Goal: Use online tool/utility: Utilize a website feature to perform a specific function

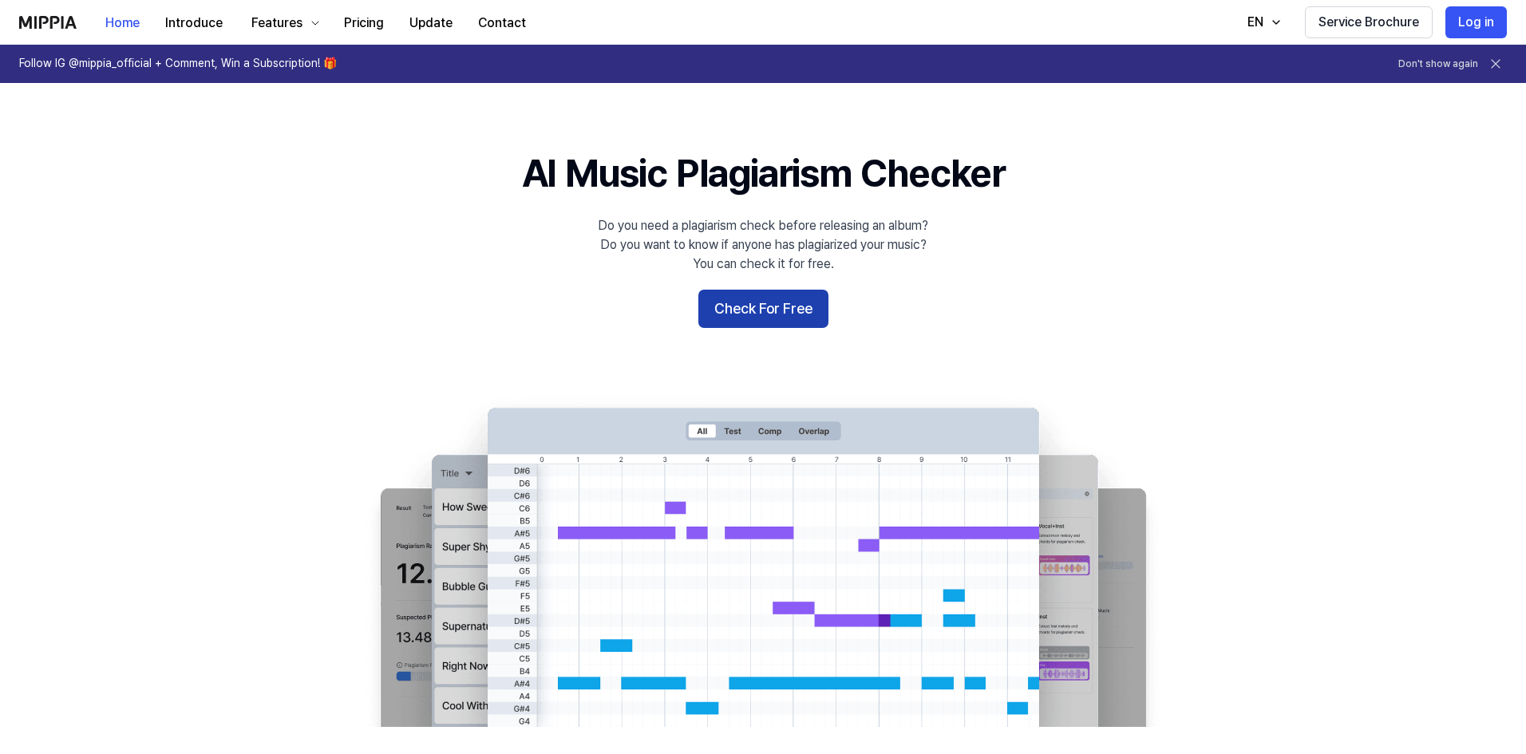
click at [781, 316] on button "Check For Free" at bounding box center [763, 309] width 130 height 38
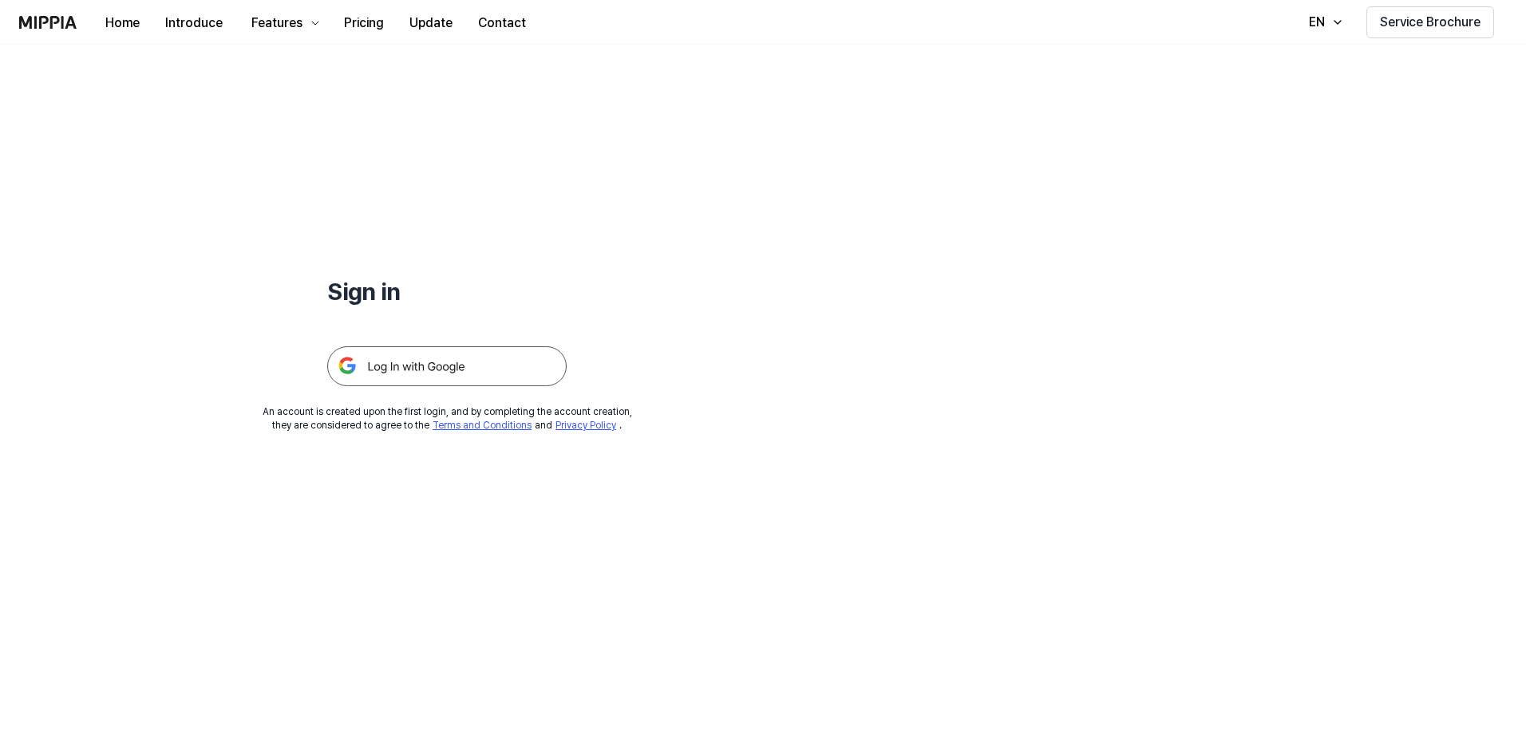
click at [422, 355] on img at bounding box center [446, 366] width 239 height 40
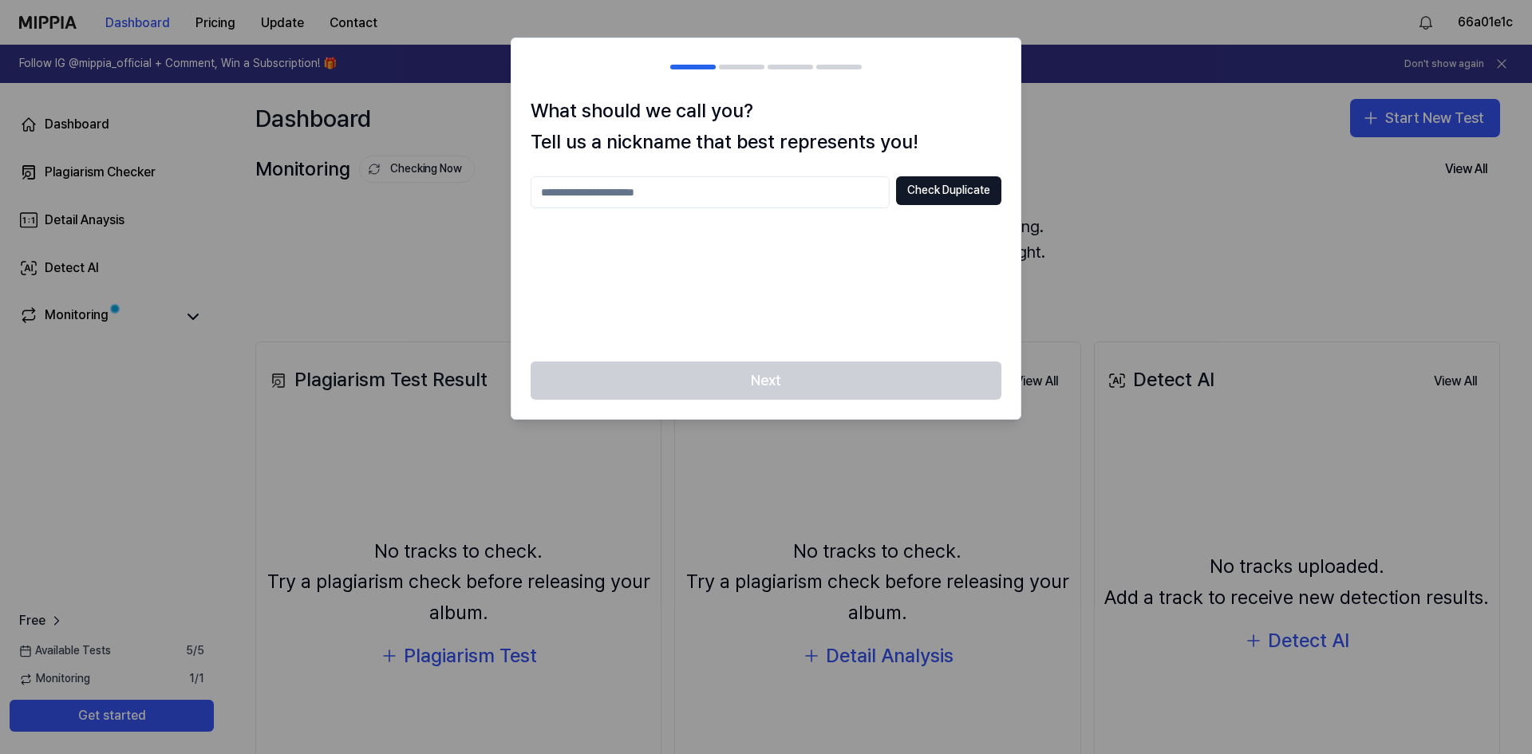
click at [757, 195] on input "text" at bounding box center [710, 192] width 359 height 32
type input "*"
click at [714, 212] on div "****** Check Duplicate" at bounding box center [766, 259] width 471 height 166
click at [708, 201] on input "******" at bounding box center [710, 192] width 359 height 32
type input "*"
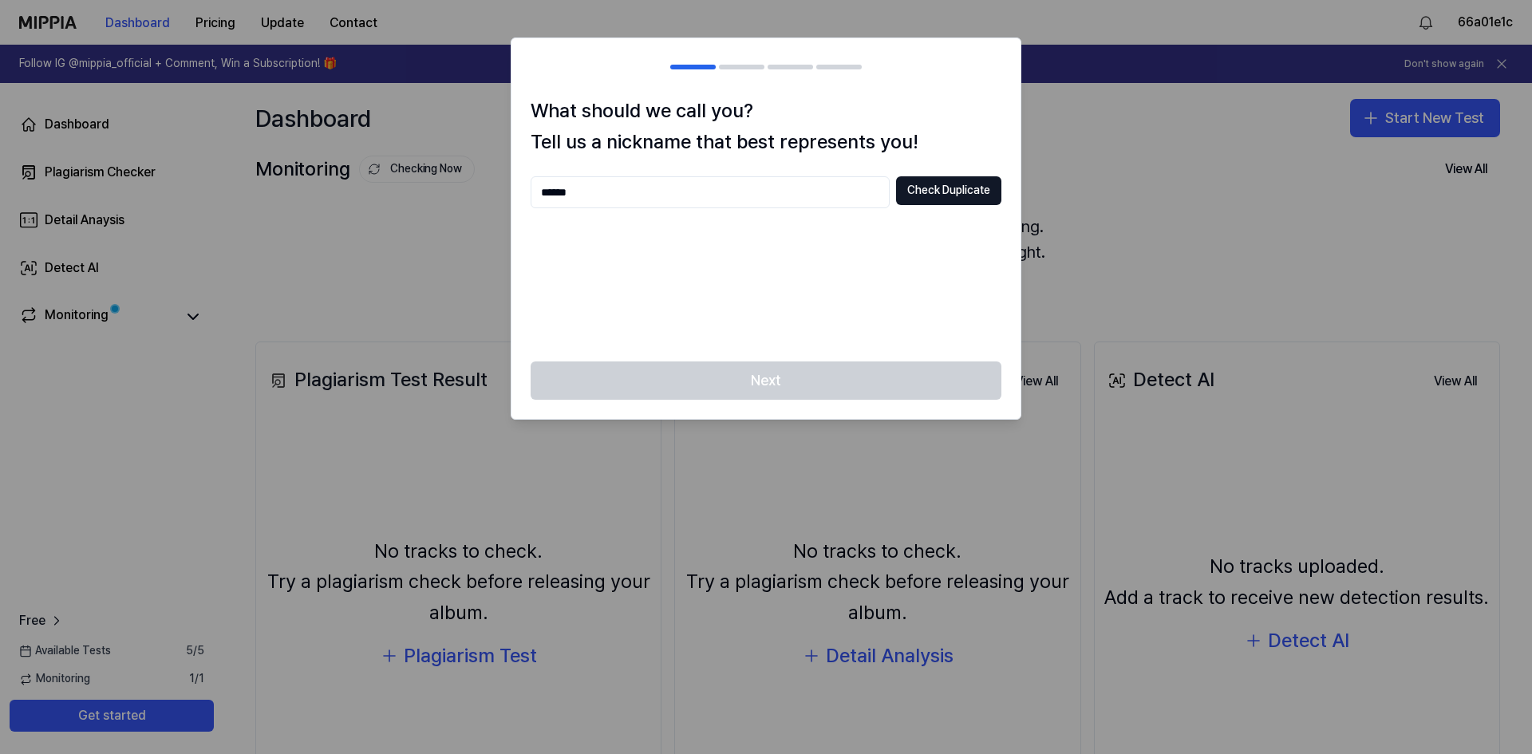
click at [690, 196] on input "******" at bounding box center [710, 192] width 359 height 32
type input "*"
type input "******"
click at [921, 188] on button "Check Duplicate" at bounding box center [948, 190] width 105 height 29
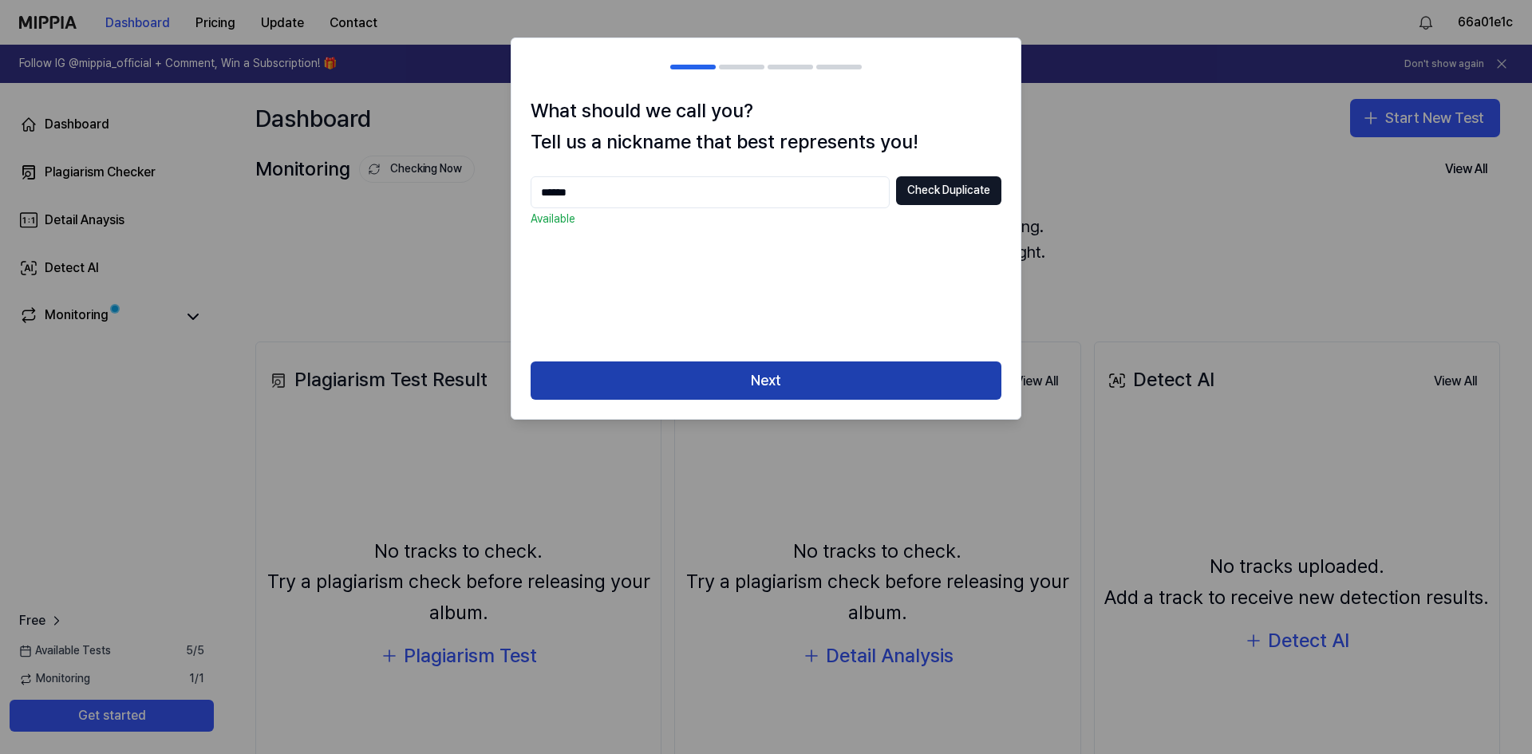
click at [741, 382] on button "Next" at bounding box center [766, 381] width 471 height 38
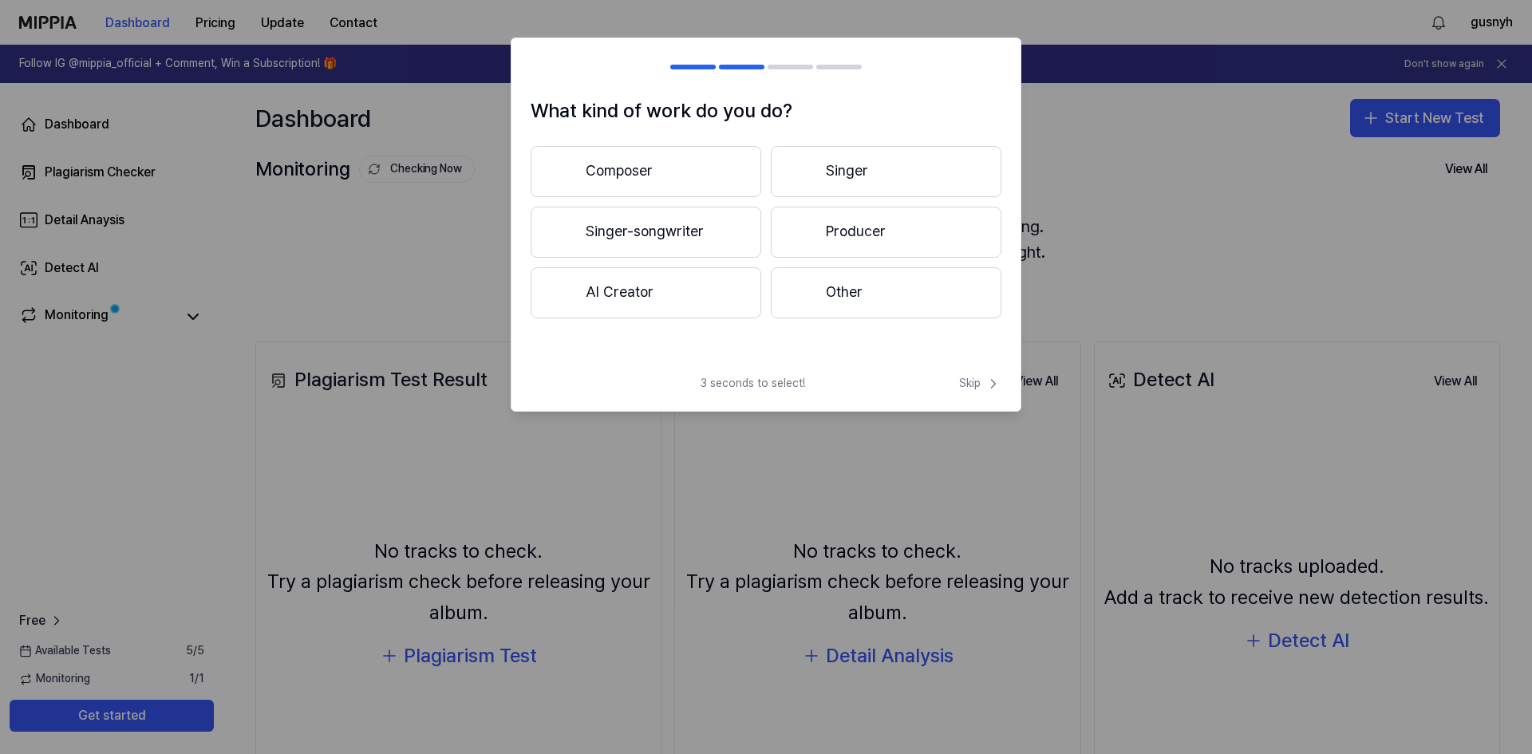
click at [704, 224] on button "Singer-songwriter" at bounding box center [646, 232] width 231 height 51
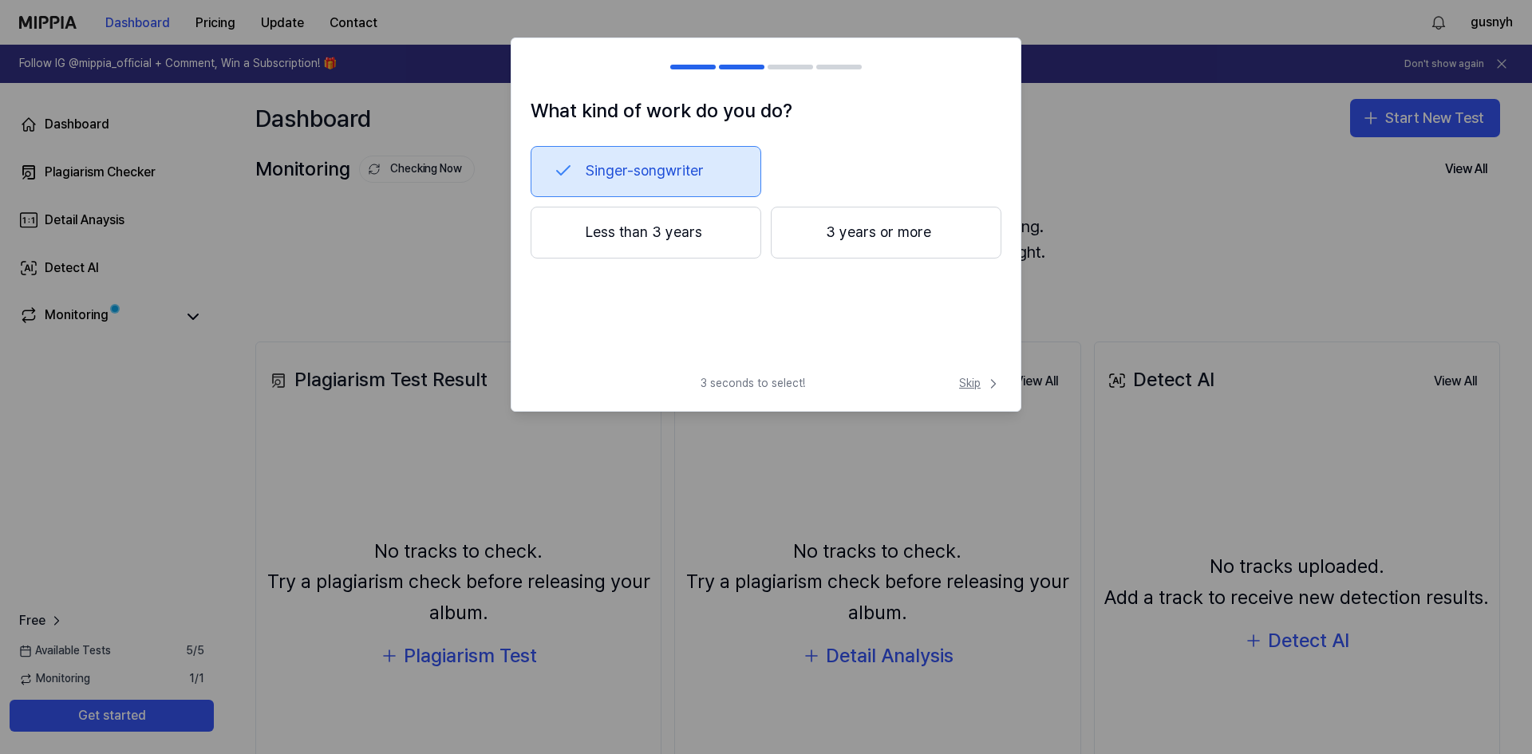
click at [982, 386] on span "Skip" at bounding box center [980, 384] width 42 height 16
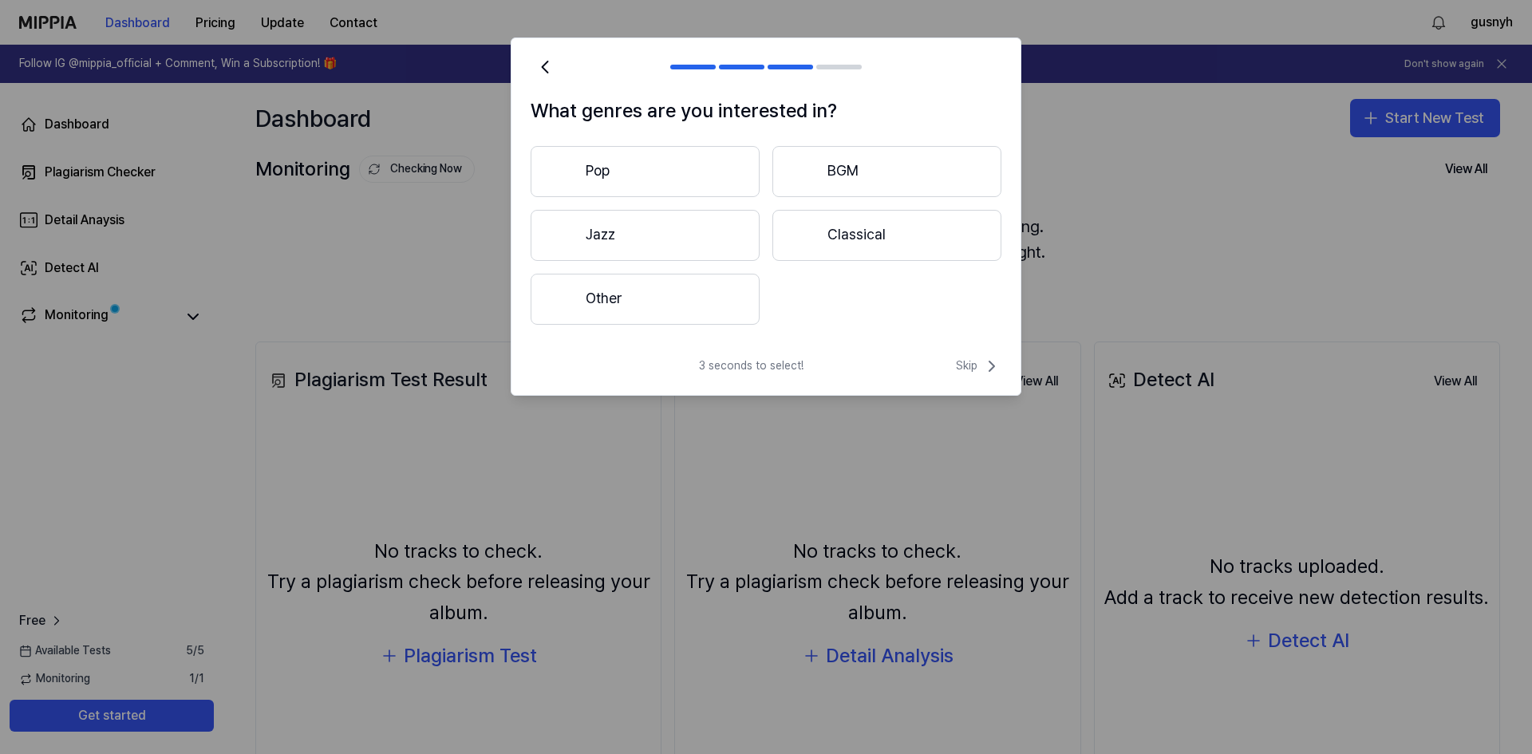
click at [701, 301] on button "Other" at bounding box center [645, 299] width 229 height 51
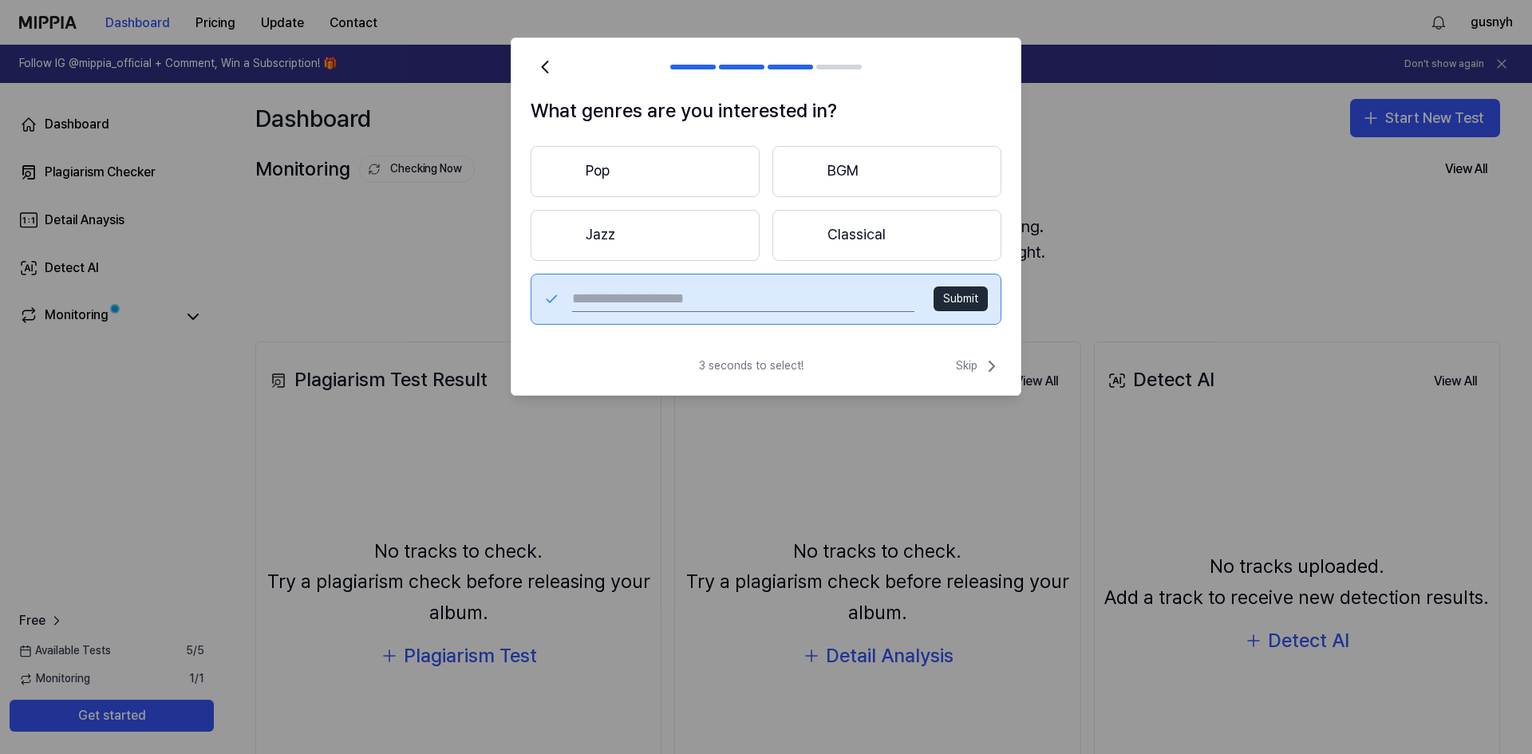
click at [844, 296] on input "text" at bounding box center [743, 300] width 342 height 26
type input "****"
click at [952, 305] on button "Submit" at bounding box center [961, 300] width 54 height 26
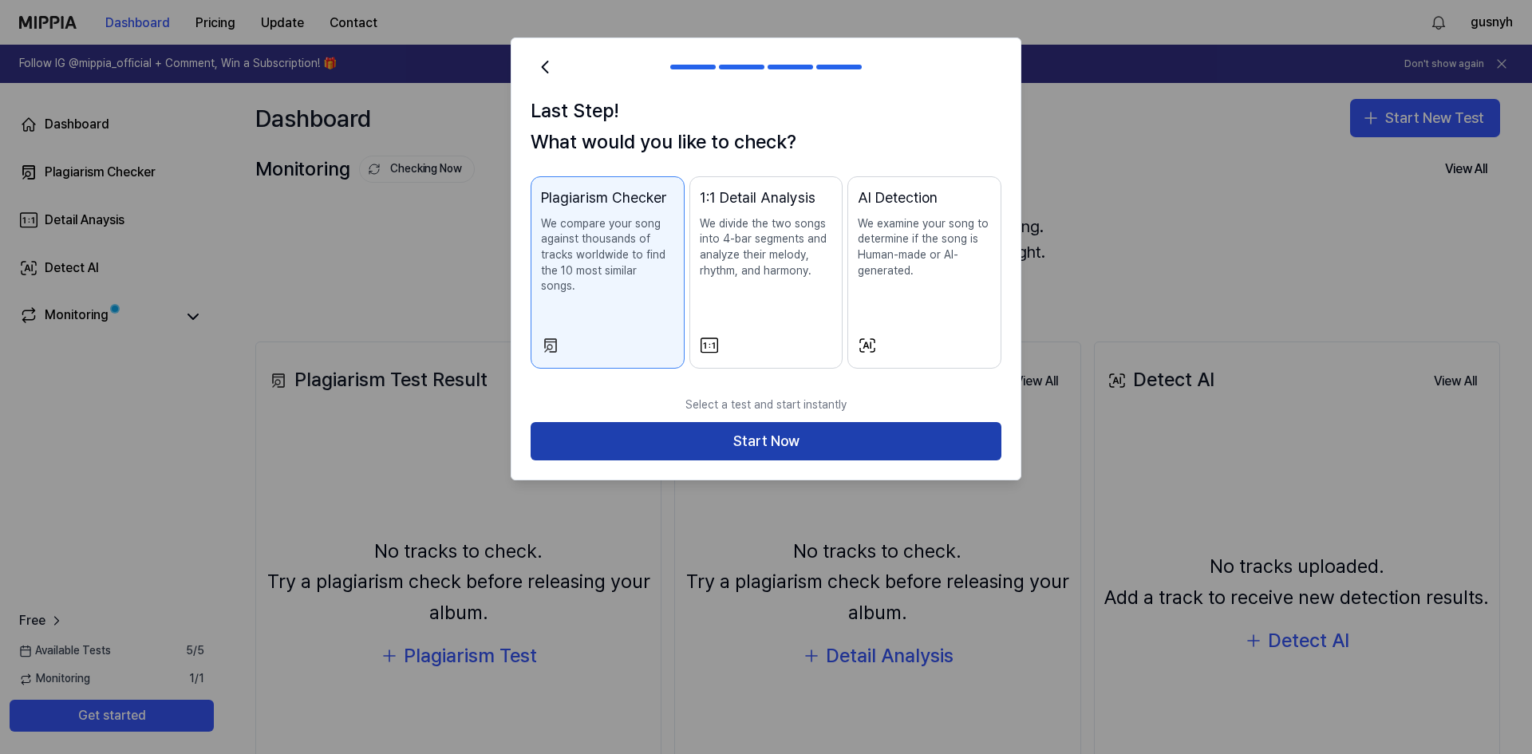
click at [661, 428] on button "Start Now" at bounding box center [766, 441] width 471 height 38
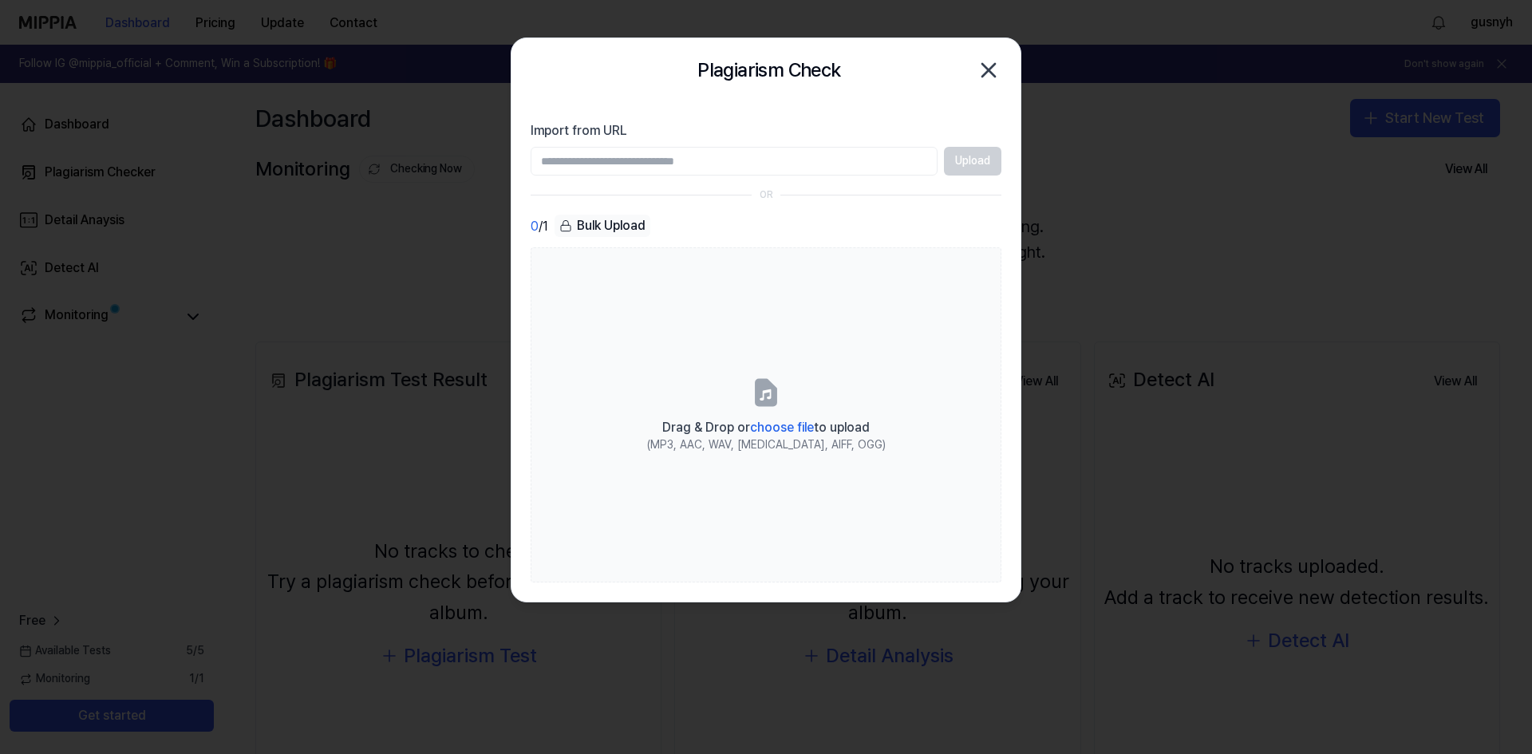
click at [743, 162] on input "Import from URL" at bounding box center [734, 161] width 407 height 29
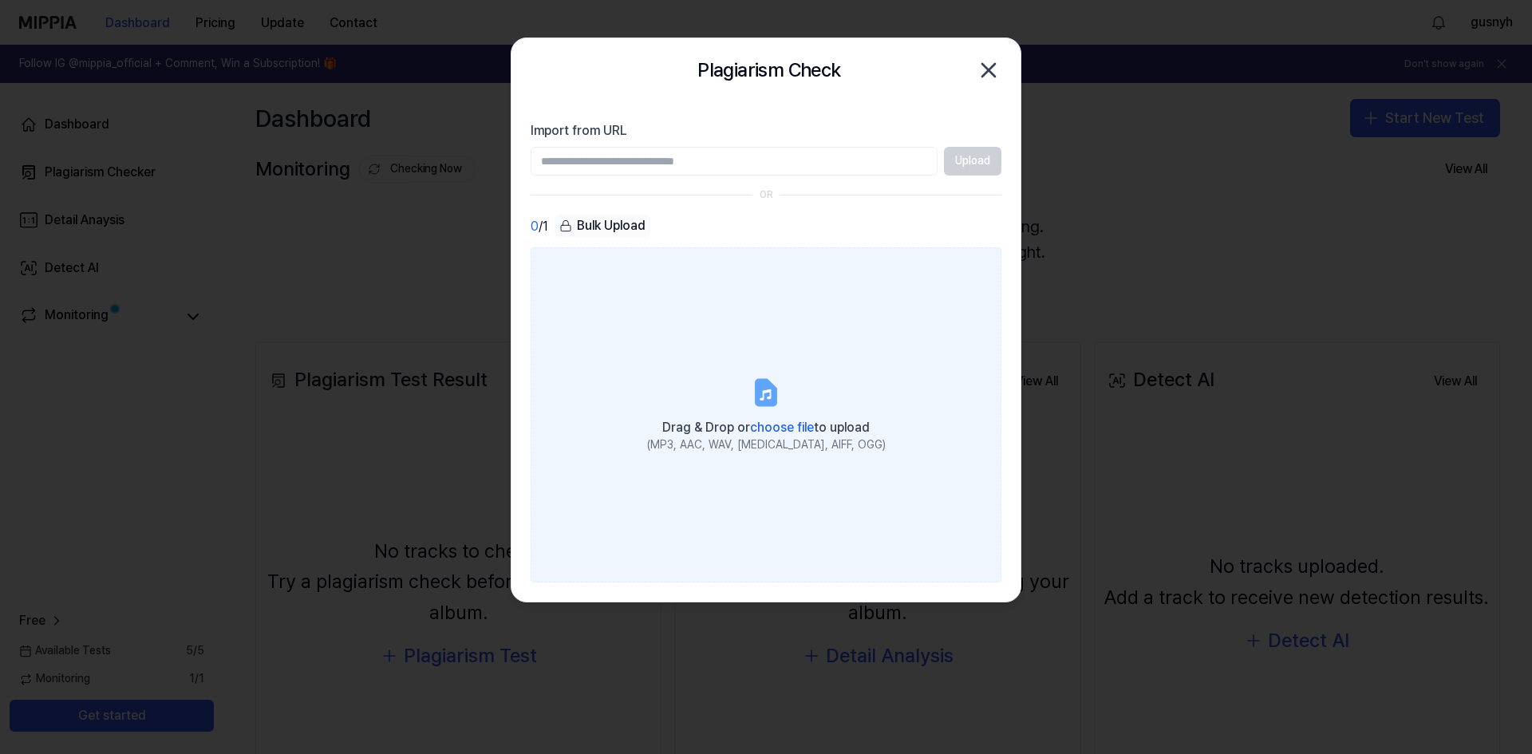
click at [780, 429] on span "choose file" at bounding box center [782, 427] width 64 height 15
click at [0, 0] on input "Drag & Drop or choose file to upload (MP3, AAC, WAV, FLAC, AIFF, OGG)" at bounding box center [0, 0] width 0 height 0
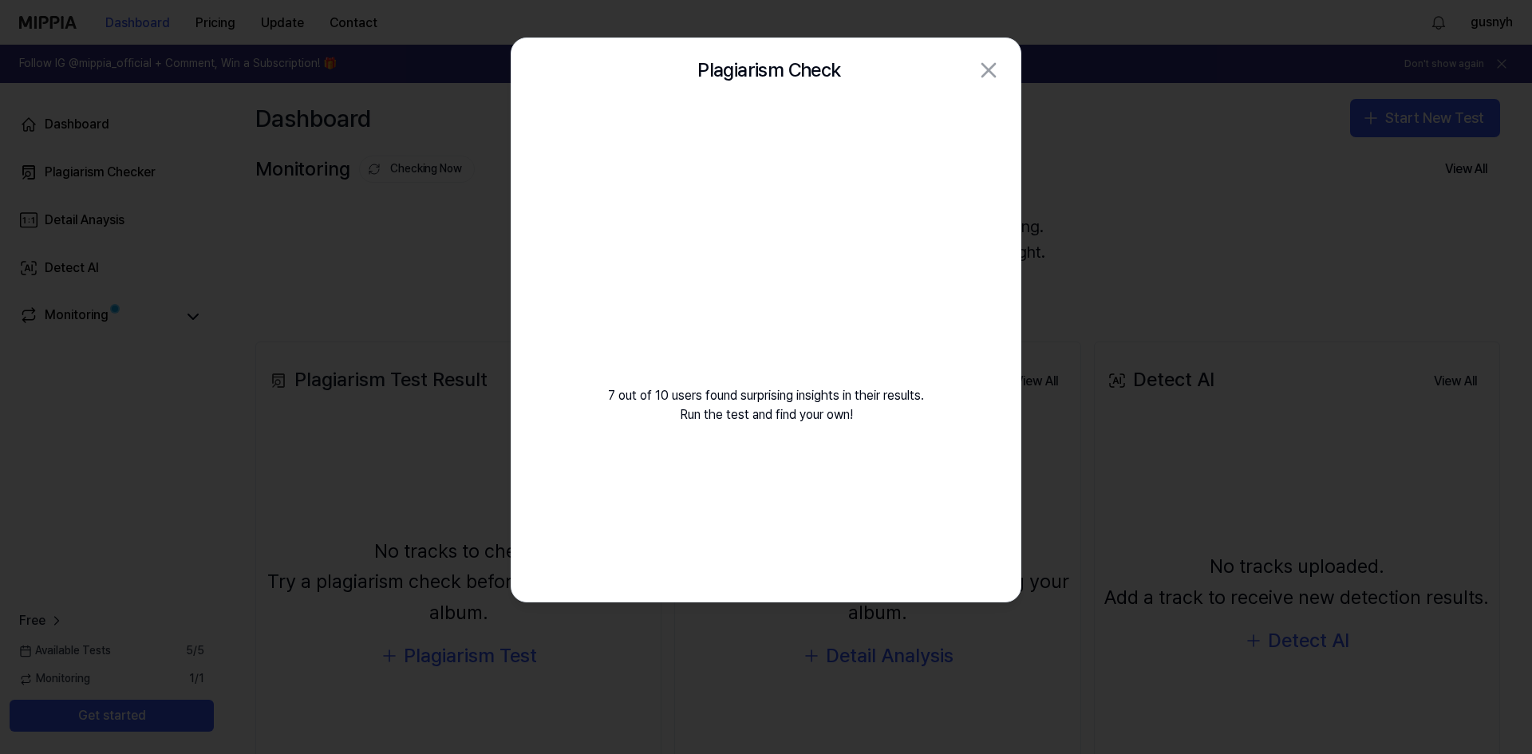
click at [964, 77] on div "Plagiarism Check Close" at bounding box center [766, 70] width 471 height 32
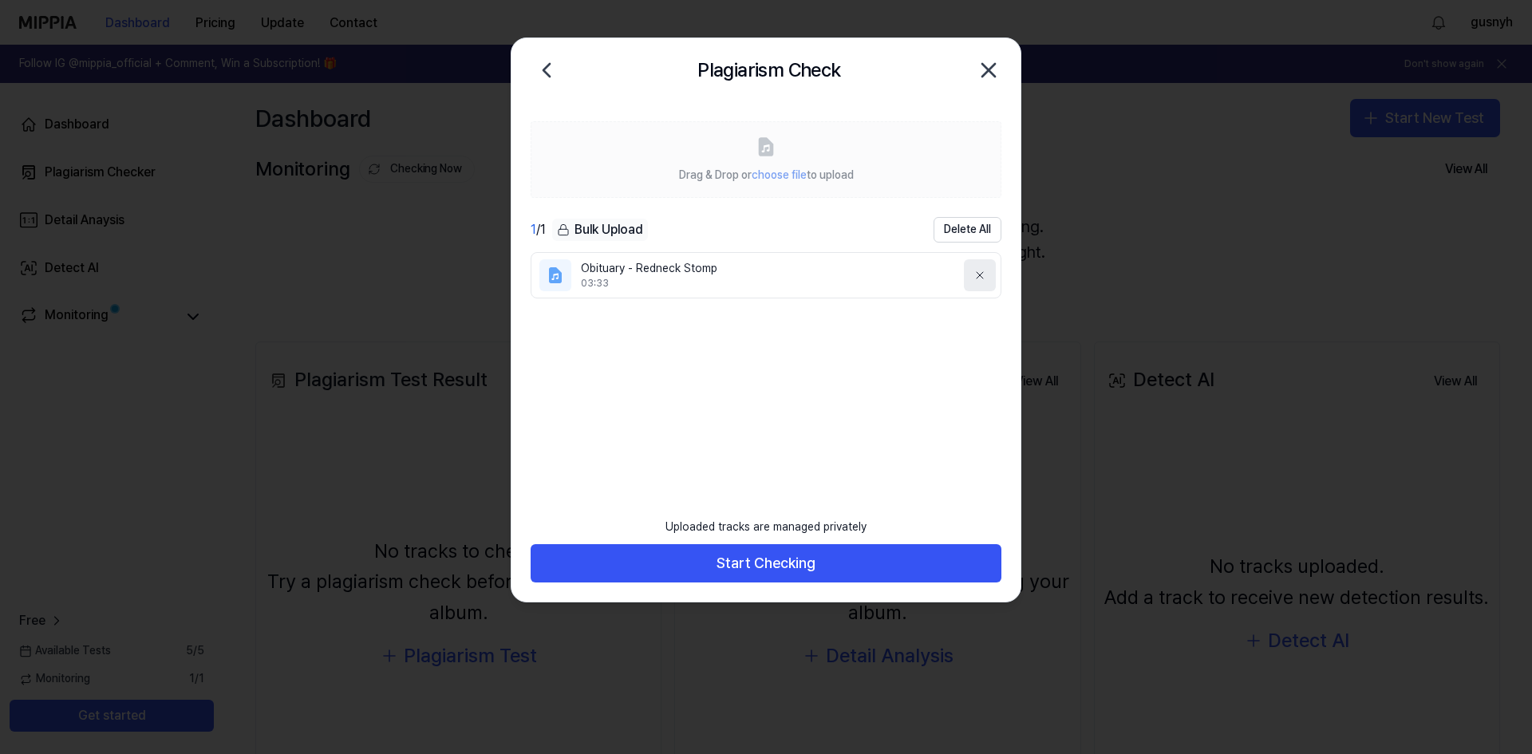
click at [978, 273] on icon at bounding box center [980, 275] width 6 height 6
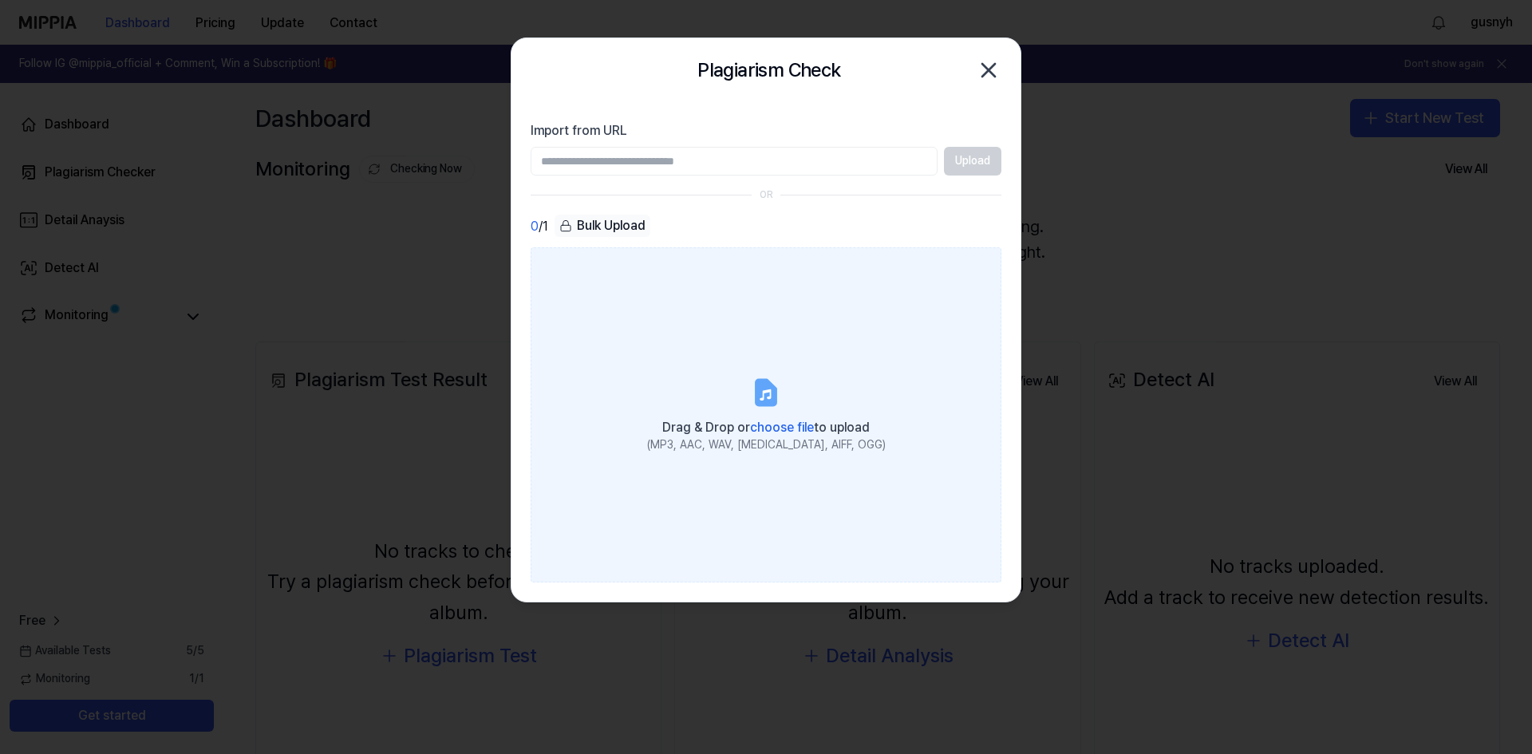
click at [781, 421] on span "choose file" at bounding box center [782, 427] width 64 height 15
click at [0, 0] on input "Drag & Drop or choose file to upload (MP3, AAC, WAV, FLAC, AIFF, OGG)" at bounding box center [0, 0] width 0 height 0
click at [781, 419] on div "Drag & Drop or choose file to upload" at bounding box center [766, 426] width 239 height 22
click at [0, 0] on input "Drag & Drop or choose file to upload (MP3, AAC, WAV, FLAC, AIFF, OGG)" at bounding box center [0, 0] width 0 height 0
click at [769, 412] on label "Drag & Drop or choose file to upload (MP3, AAC, WAV, FLAC, AIFF, OGG)" at bounding box center [766, 414] width 471 height 335
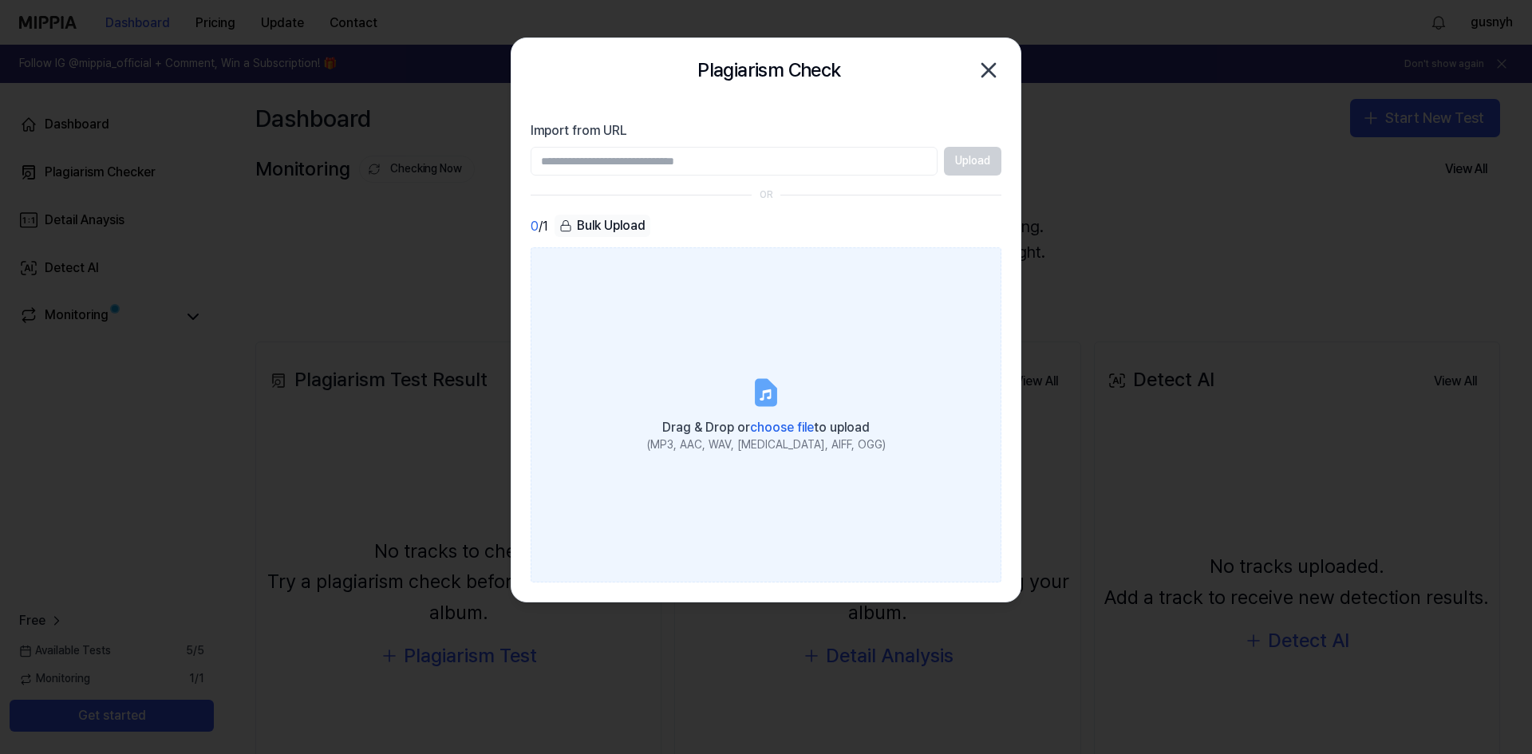
click at [0, 0] on input "Drag & Drop or choose file to upload (MP3, AAC, WAV, FLAC, AIFF, OGG)" at bounding box center [0, 0] width 0 height 0
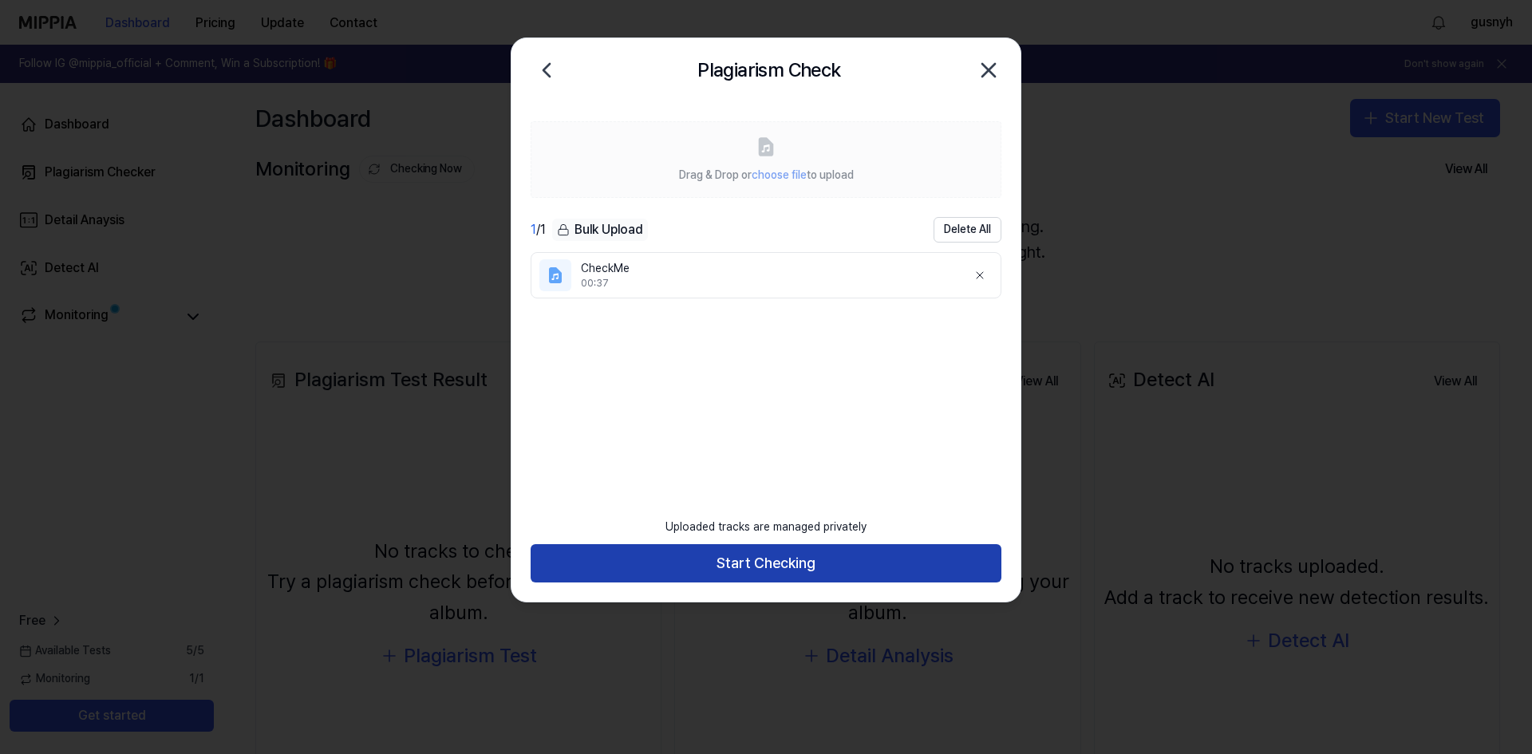
click at [797, 571] on button "Start Checking" at bounding box center [766, 563] width 471 height 38
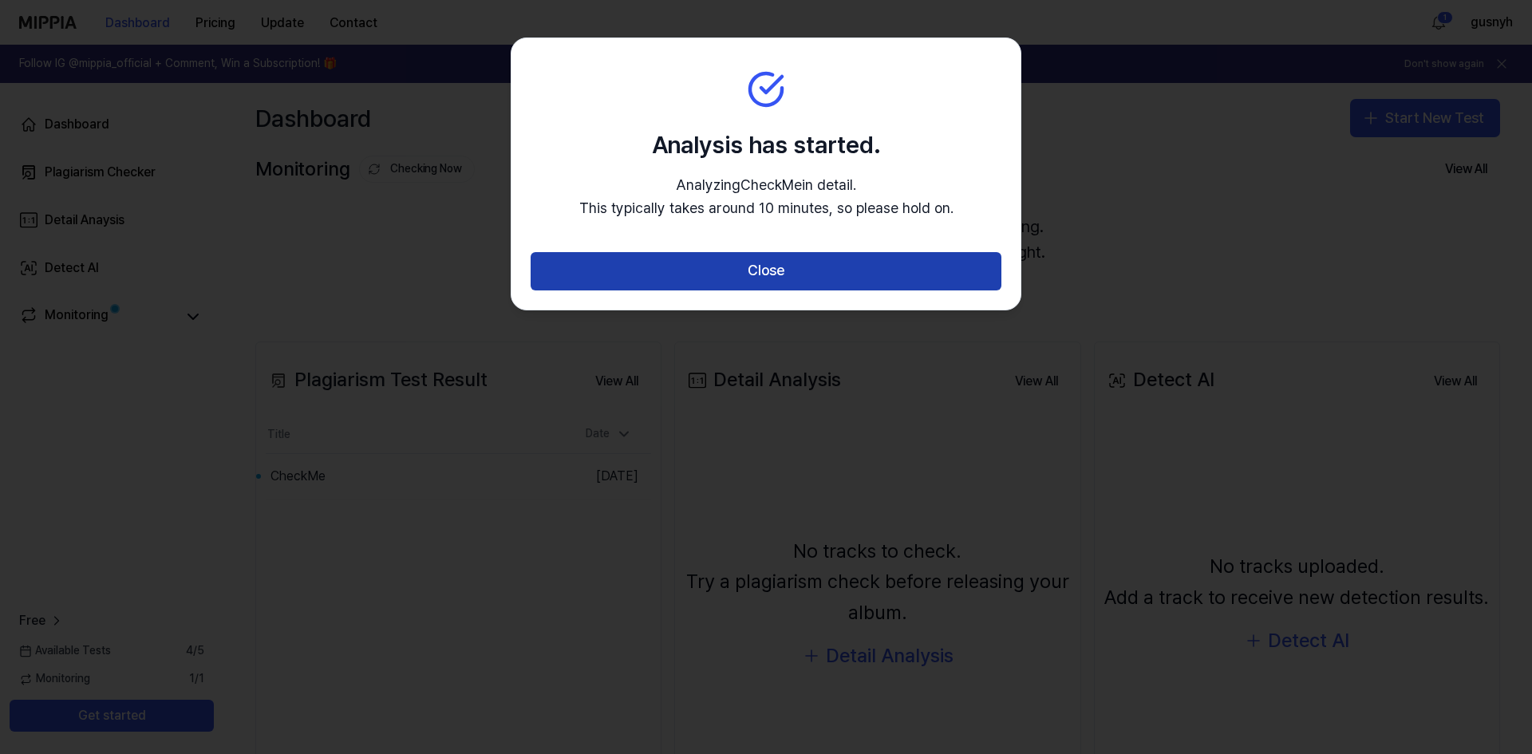
click at [818, 261] on button "Close" at bounding box center [766, 271] width 471 height 38
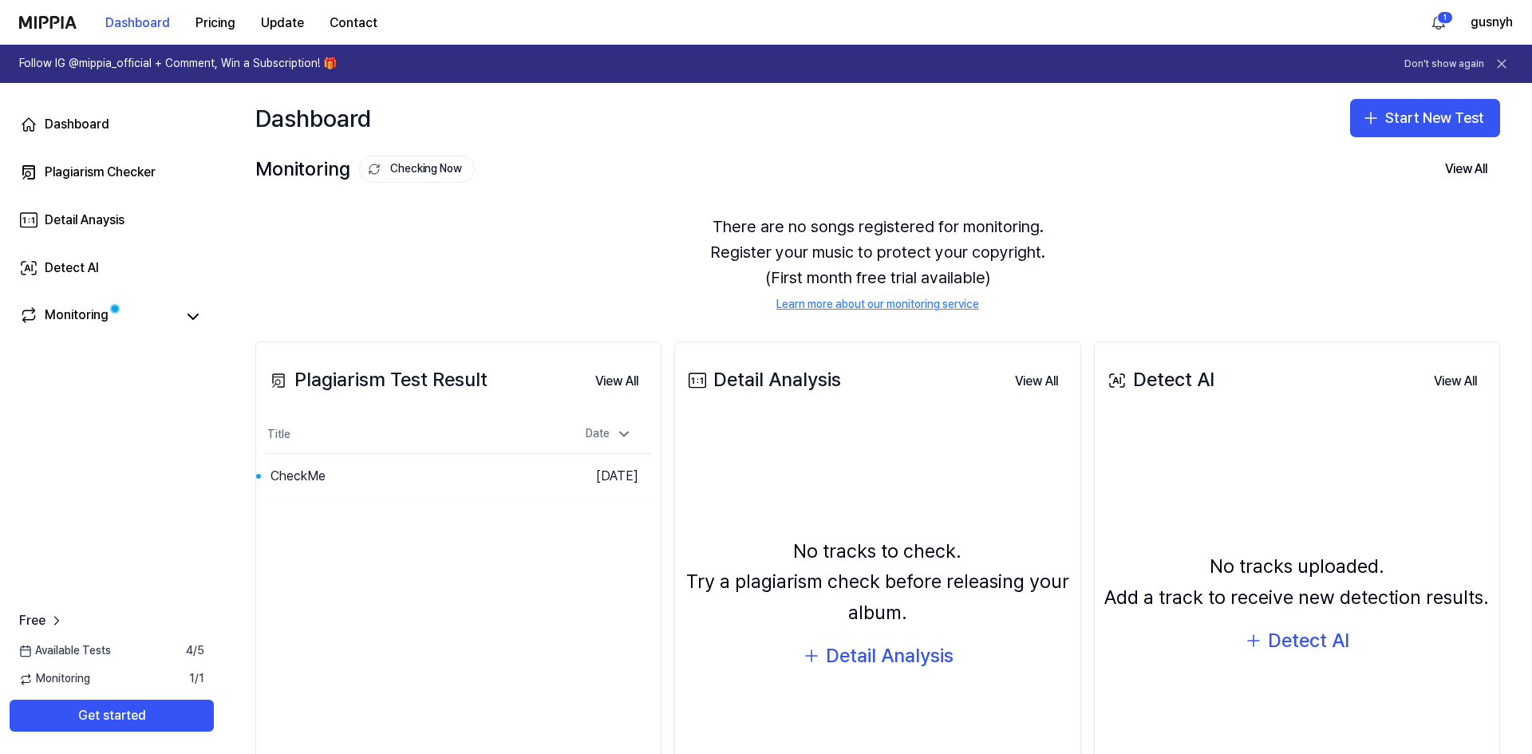
click at [612, 172] on div "Monitoring Checking Now View All" at bounding box center [877, 169] width 1245 height 26
click at [484, 478] on button "Go to Results" at bounding box center [511, 477] width 85 height 26
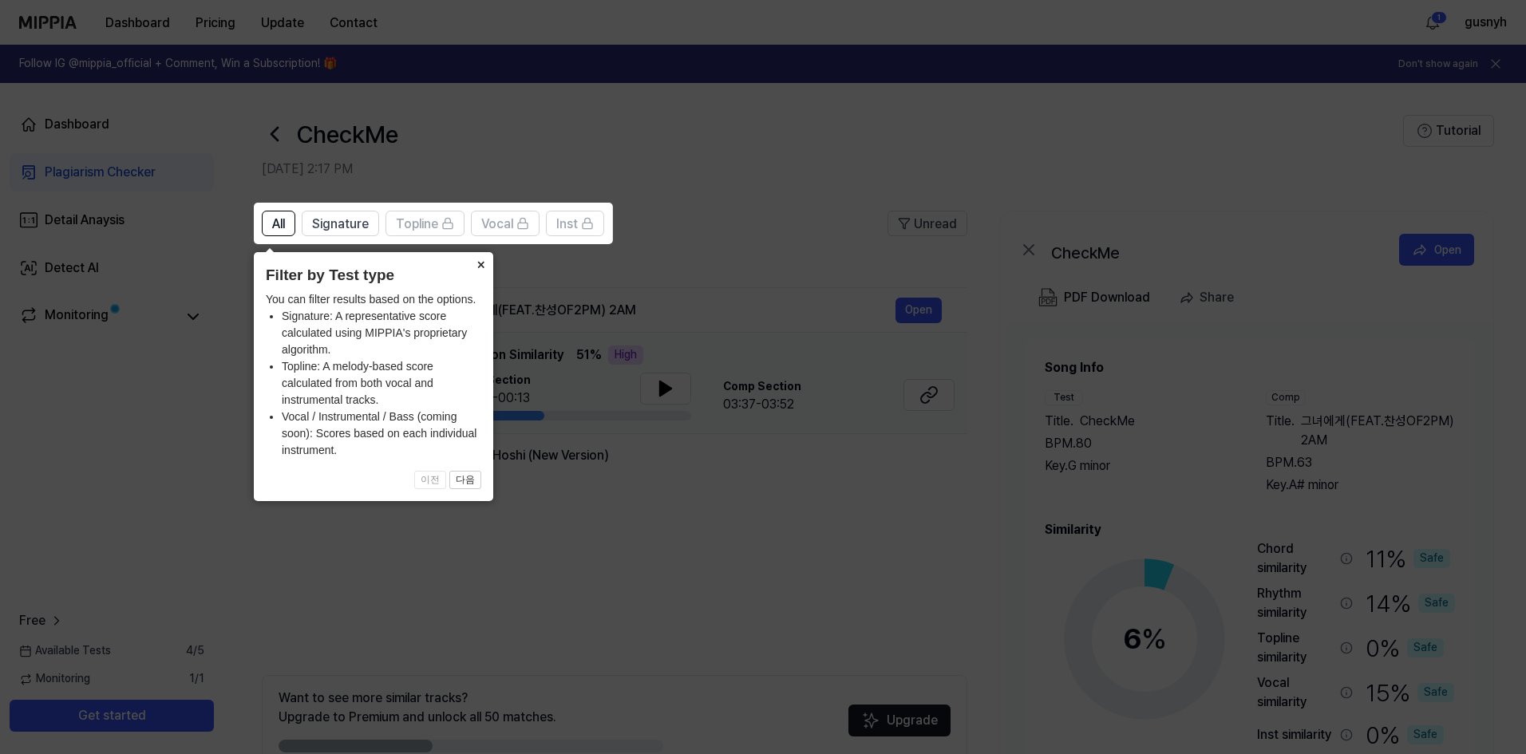
click at [480, 264] on button "×" at bounding box center [481, 263] width 26 height 22
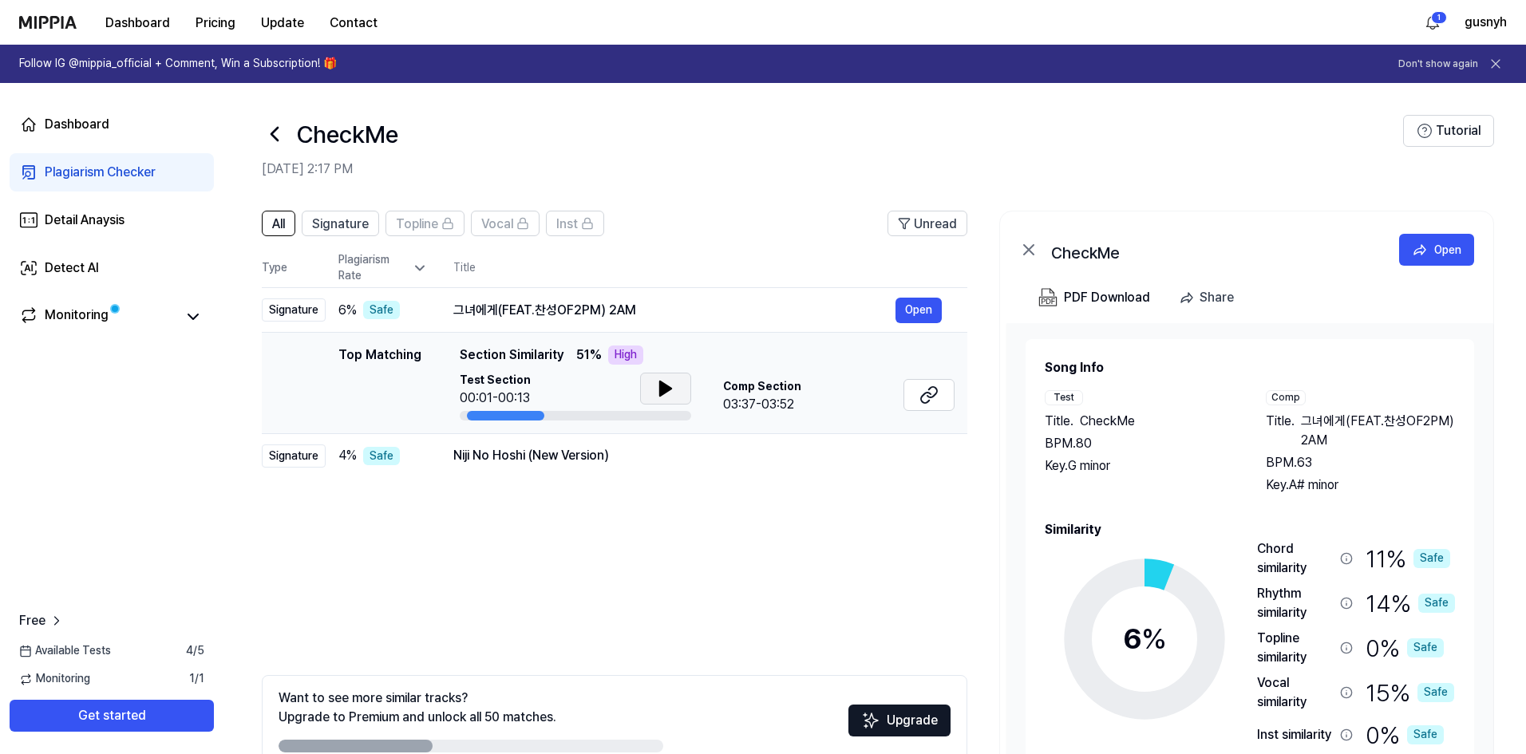
click at [668, 387] on icon at bounding box center [665, 389] width 11 height 14
click at [353, 231] on span "Signature" at bounding box center [340, 224] width 57 height 19
click at [291, 221] on button "All" at bounding box center [279, 224] width 34 height 26
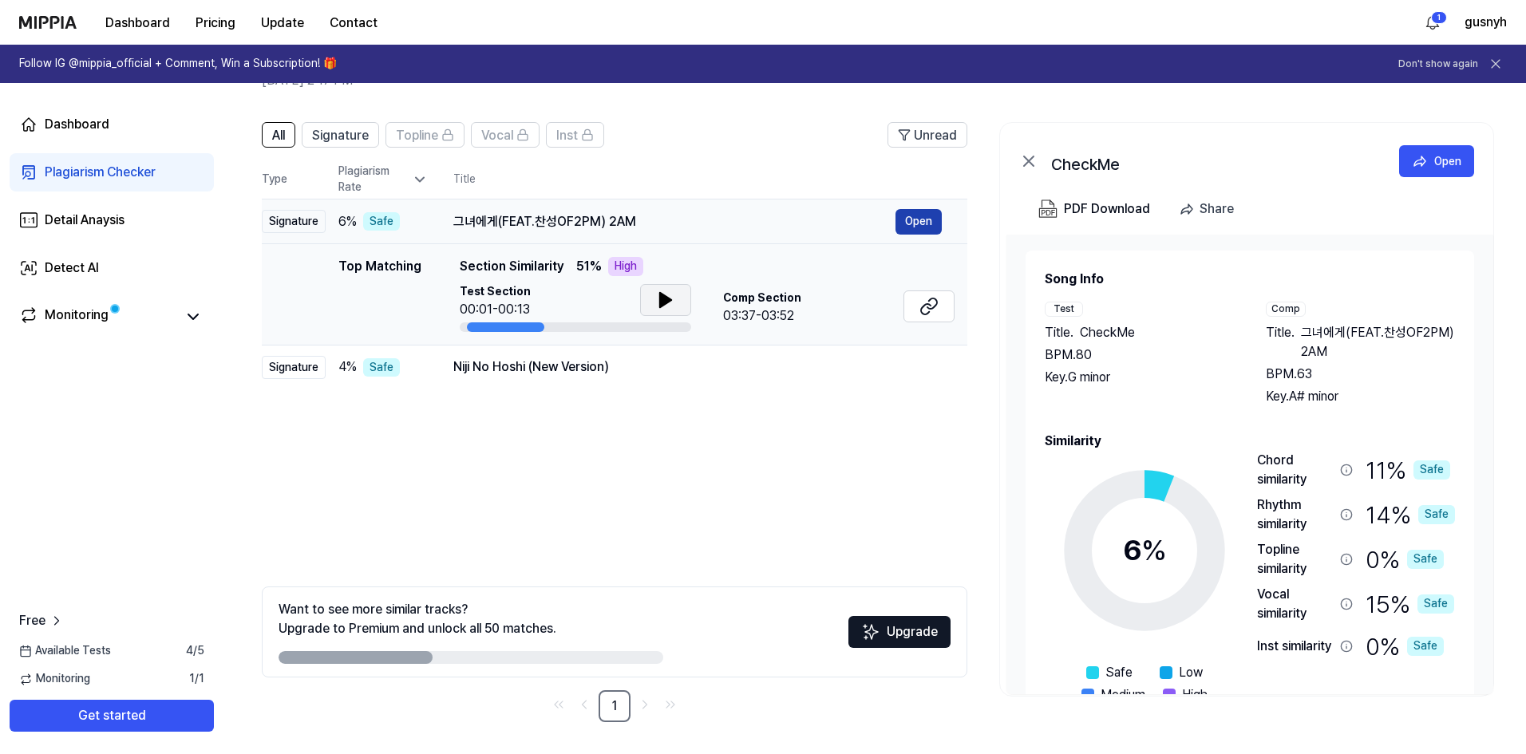
click at [907, 225] on button "Open" at bounding box center [919, 222] width 46 height 26
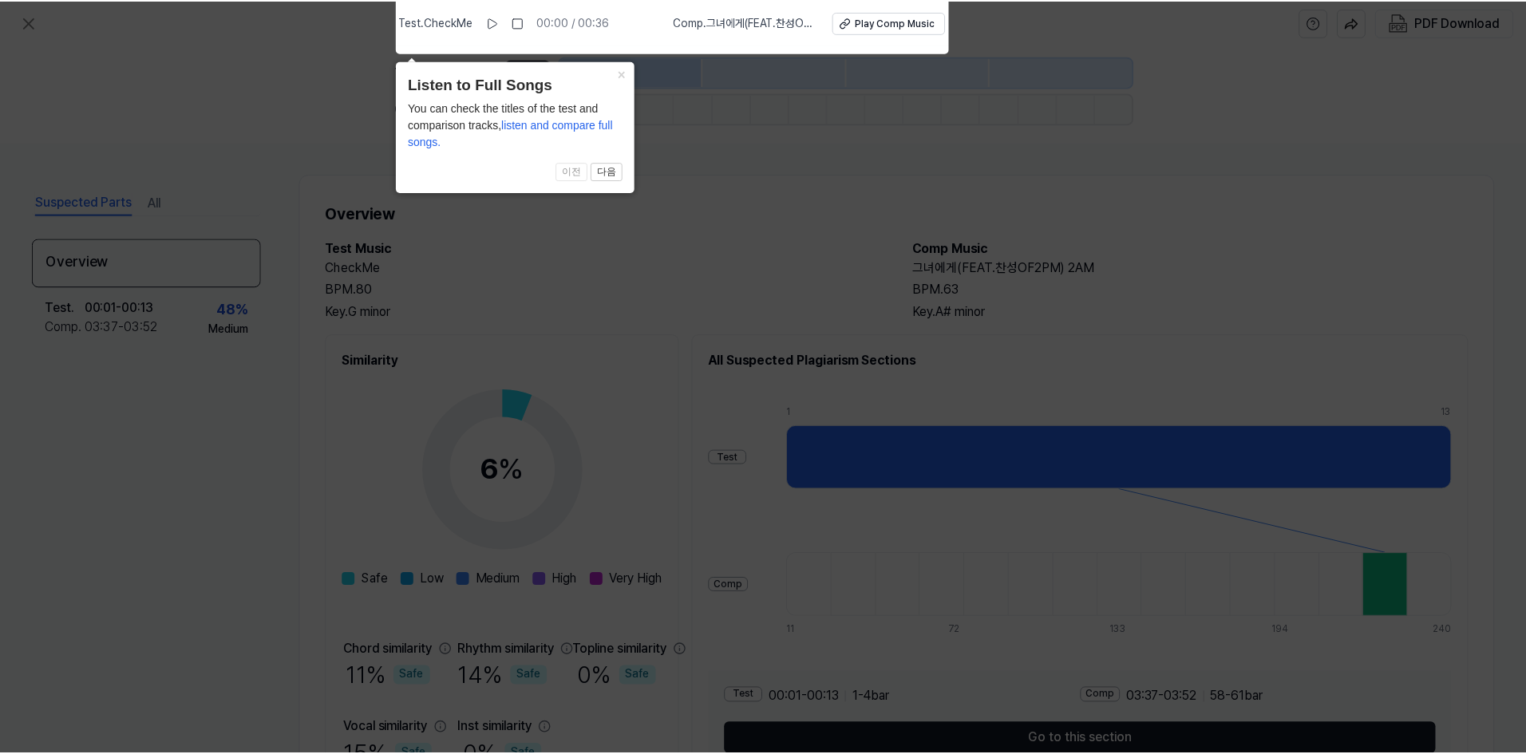
scroll to position [89, 0]
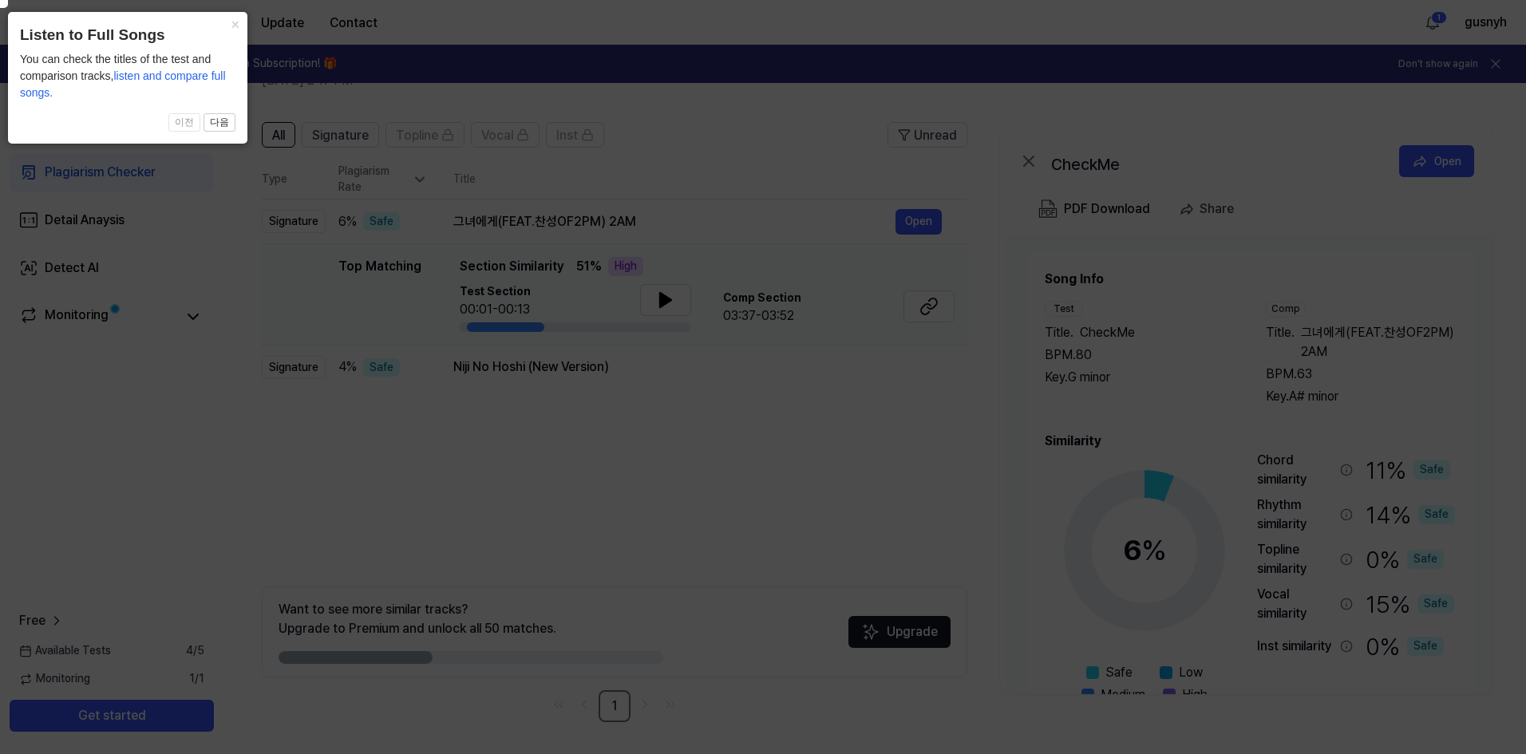
click at [534, 463] on icon at bounding box center [762, 373] width 1540 height 762
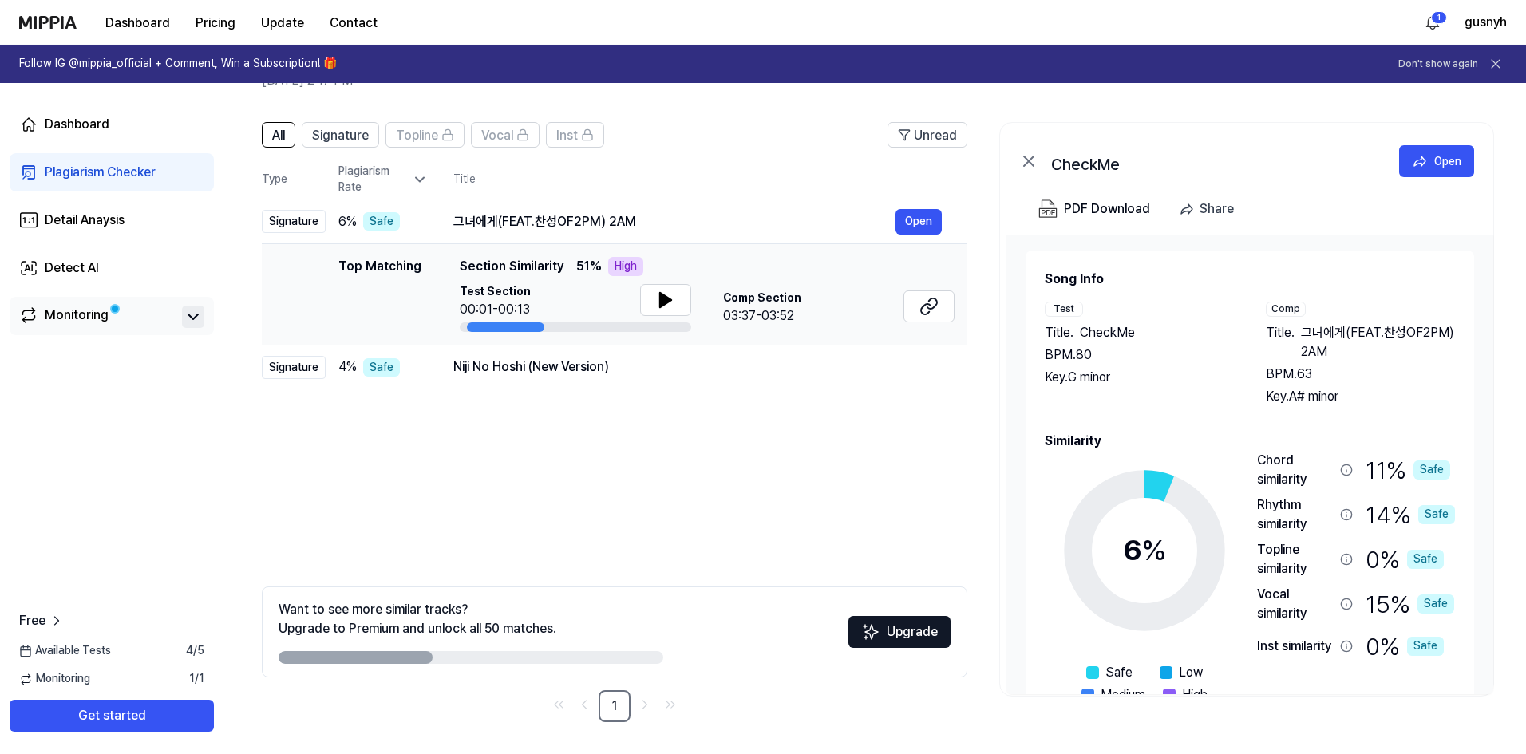
click at [188, 317] on icon at bounding box center [193, 316] width 19 height 19
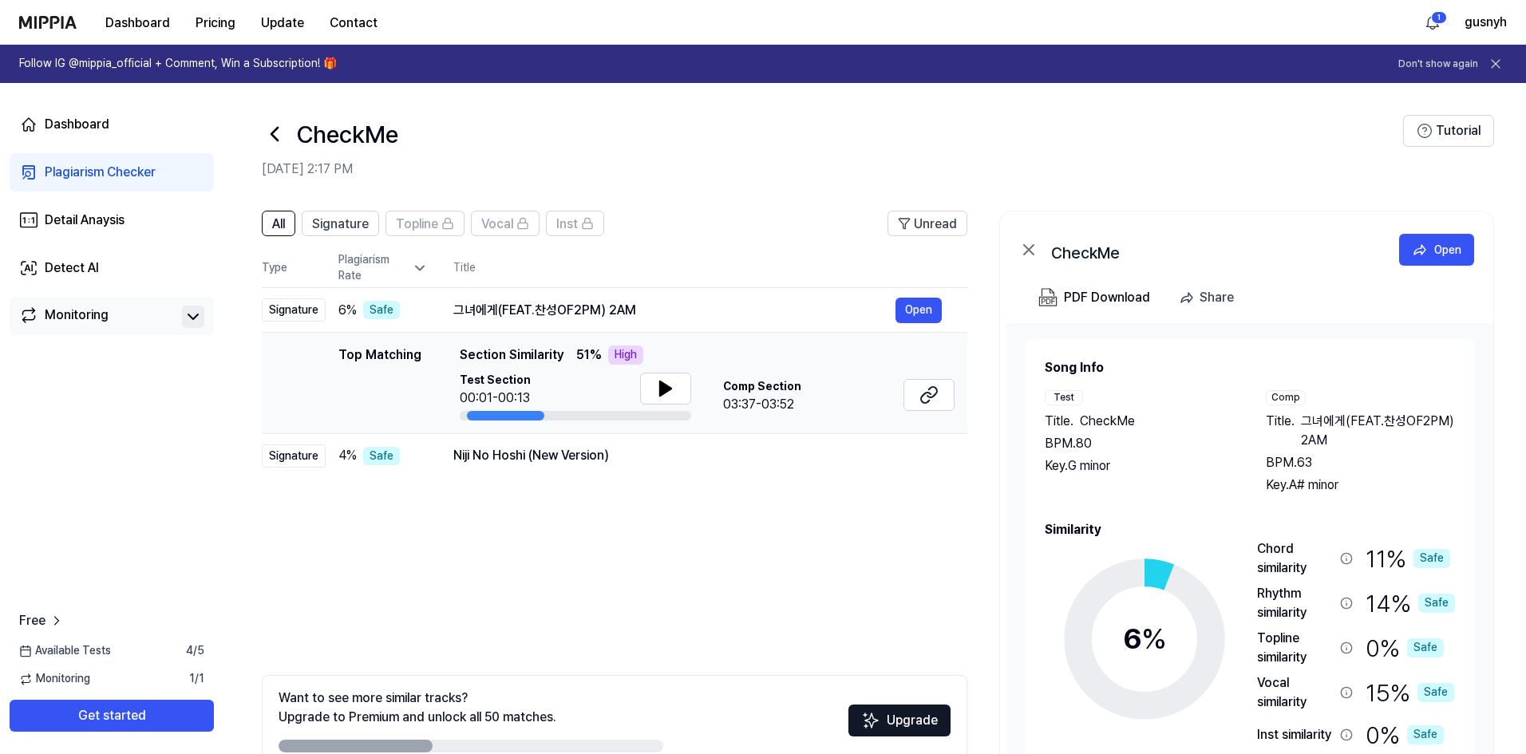
click at [625, 357] on div "High" at bounding box center [625, 355] width 35 height 19
click at [109, 218] on div "Detail Anaysis" at bounding box center [85, 220] width 80 height 19
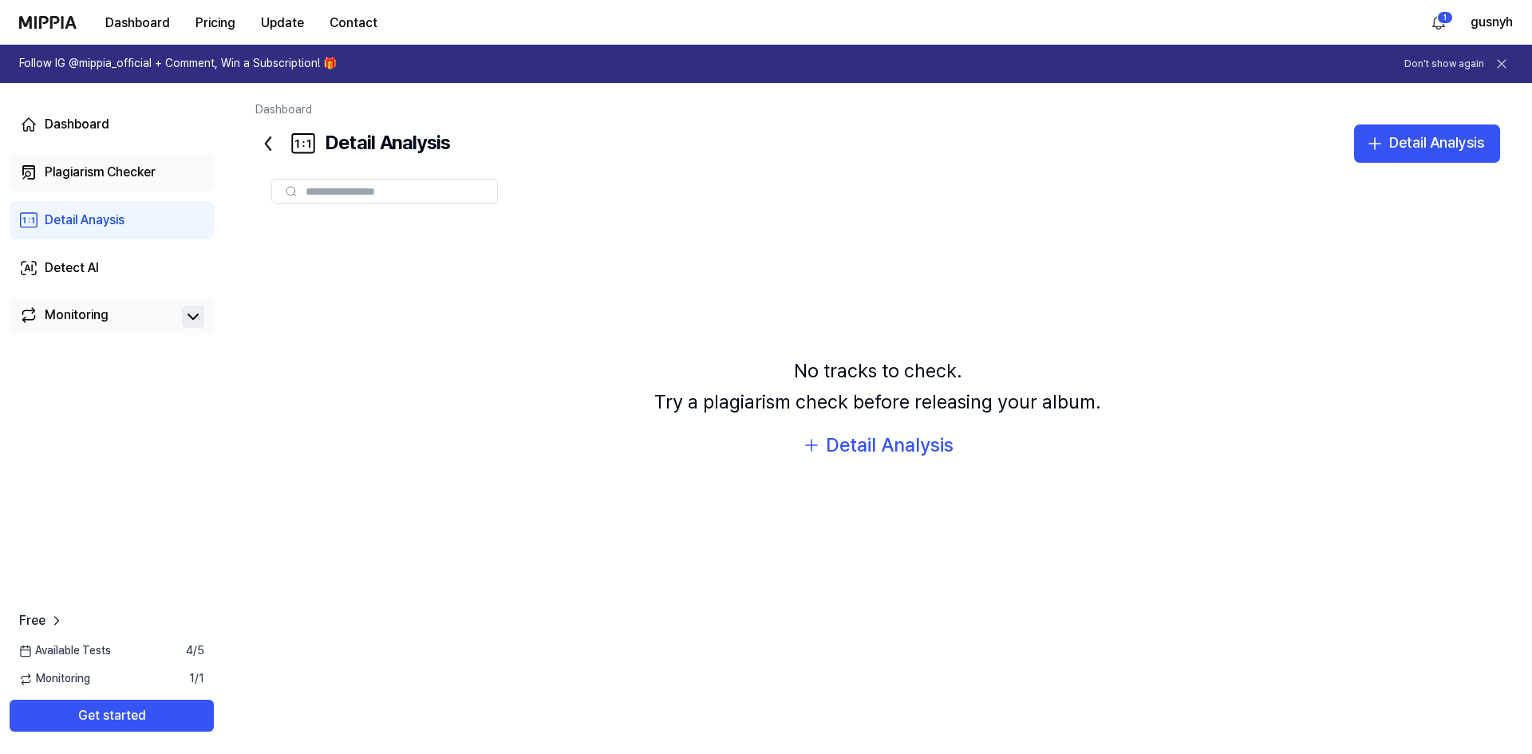
click at [129, 174] on div "Plagiarism Checker" at bounding box center [100, 172] width 111 height 19
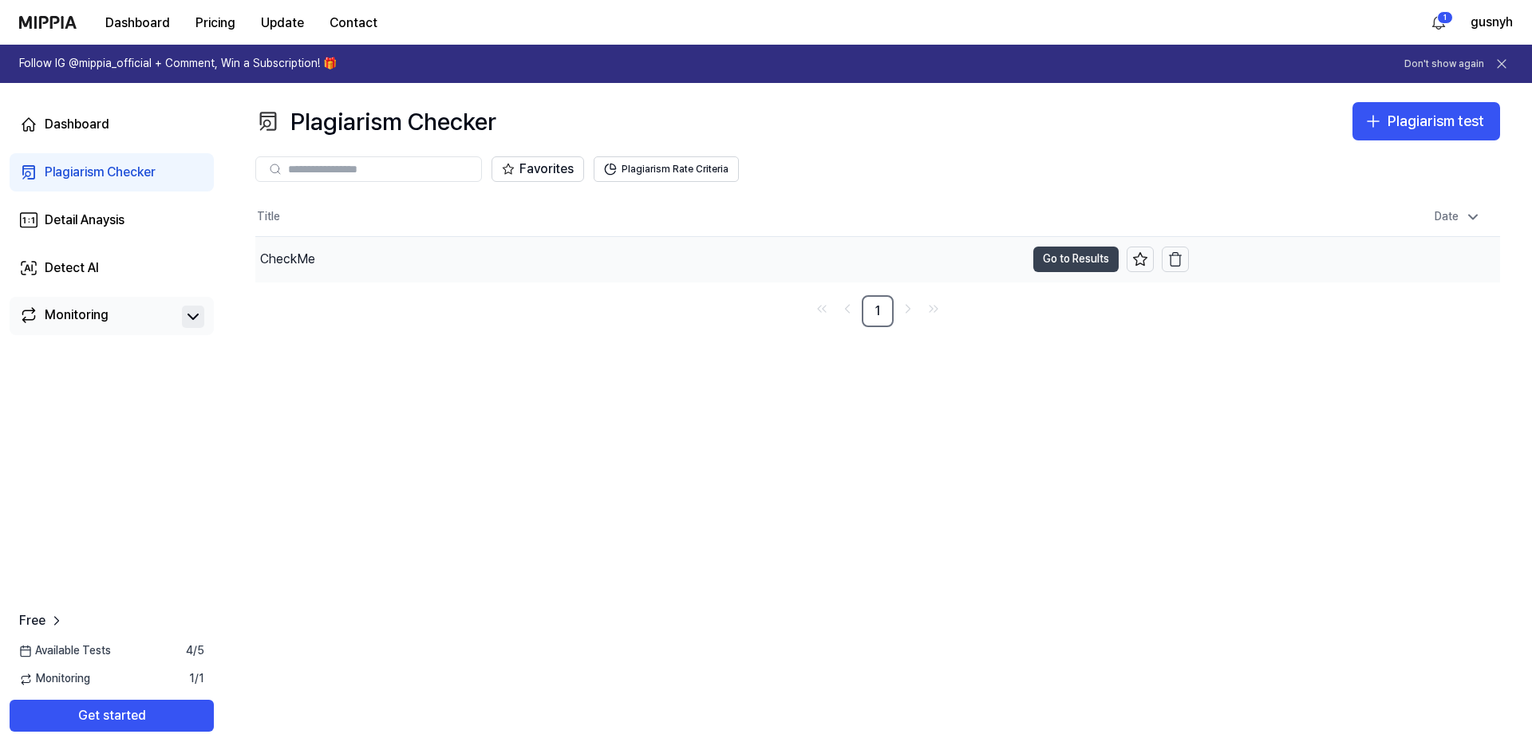
click at [1064, 260] on button "Go to Results" at bounding box center [1076, 260] width 85 height 26
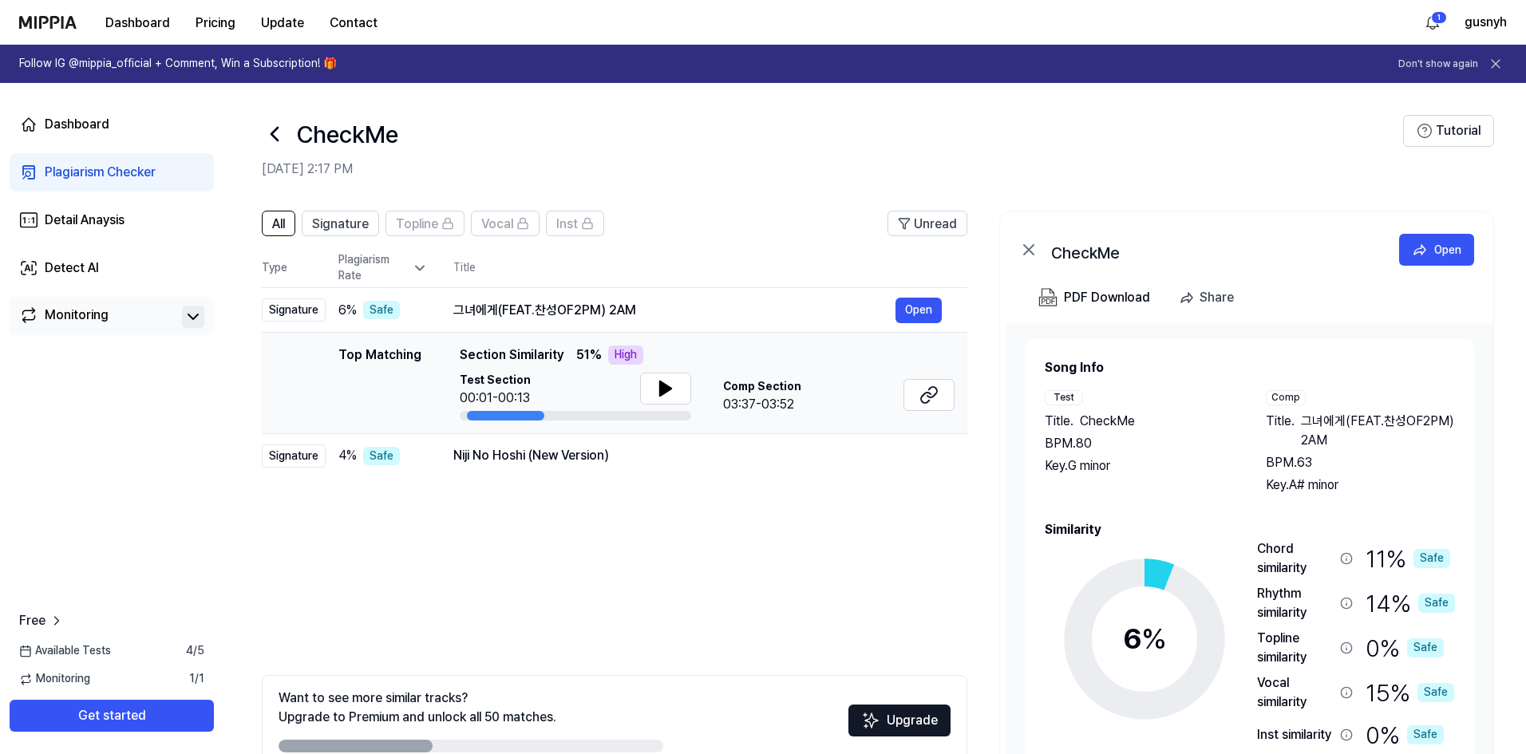
click at [1496, 65] on icon at bounding box center [1496, 64] width 16 height 16
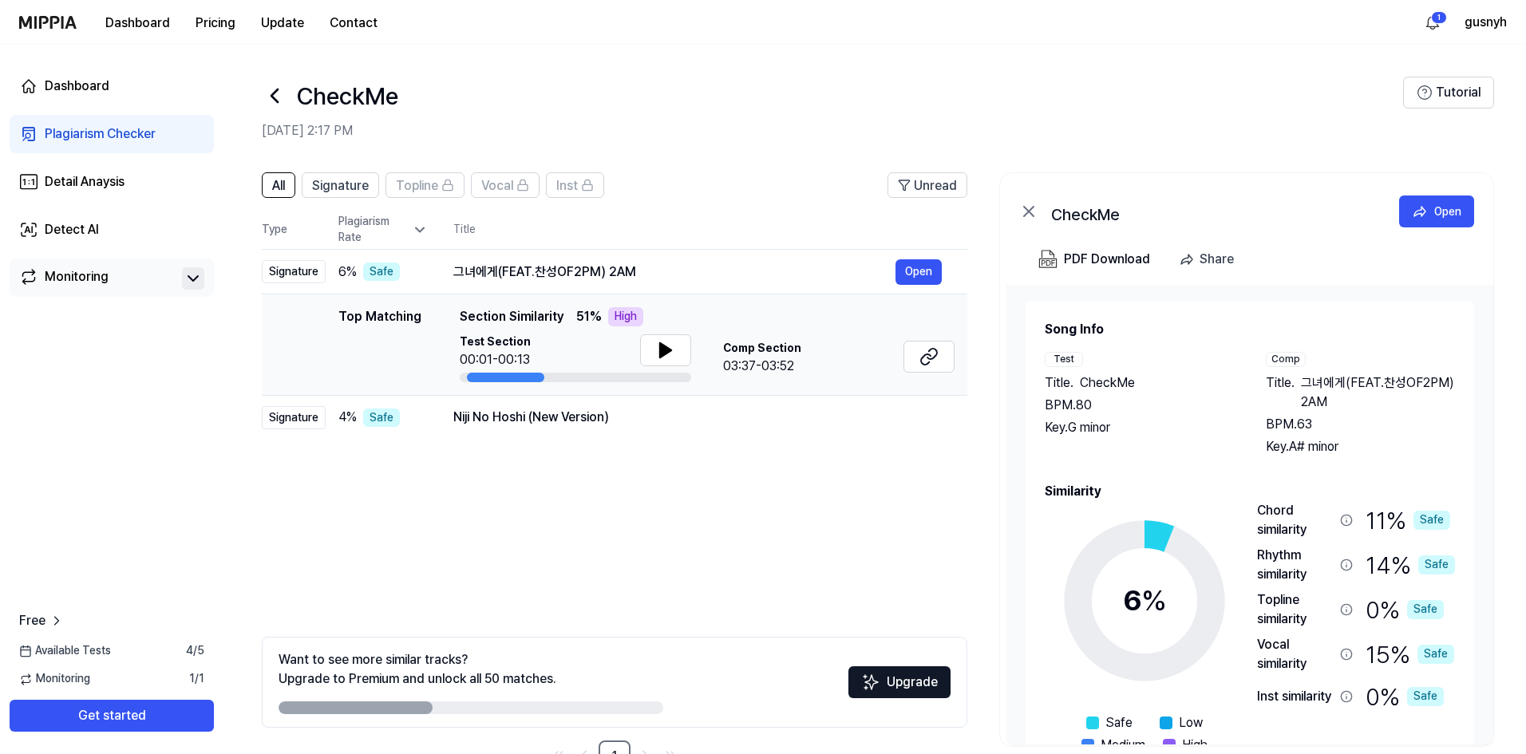
click at [996, 440] on div "All Signature Topline Vocal Inst Unread All Signature Topline Vocal Inst Type P…" at bounding box center [874, 480] width 1303 height 648
drag, startPoint x: 299, startPoint y: 97, endPoint x: 399, endPoint y: 93, distance: 99.8
click at [398, 93] on h1 "CheckMe" at bounding box center [347, 96] width 101 height 34
click at [453, 97] on div "CheckMe" at bounding box center [832, 96] width 1141 height 38
click at [664, 350] on icon at bounding box center [665, 350] width 11 height 14
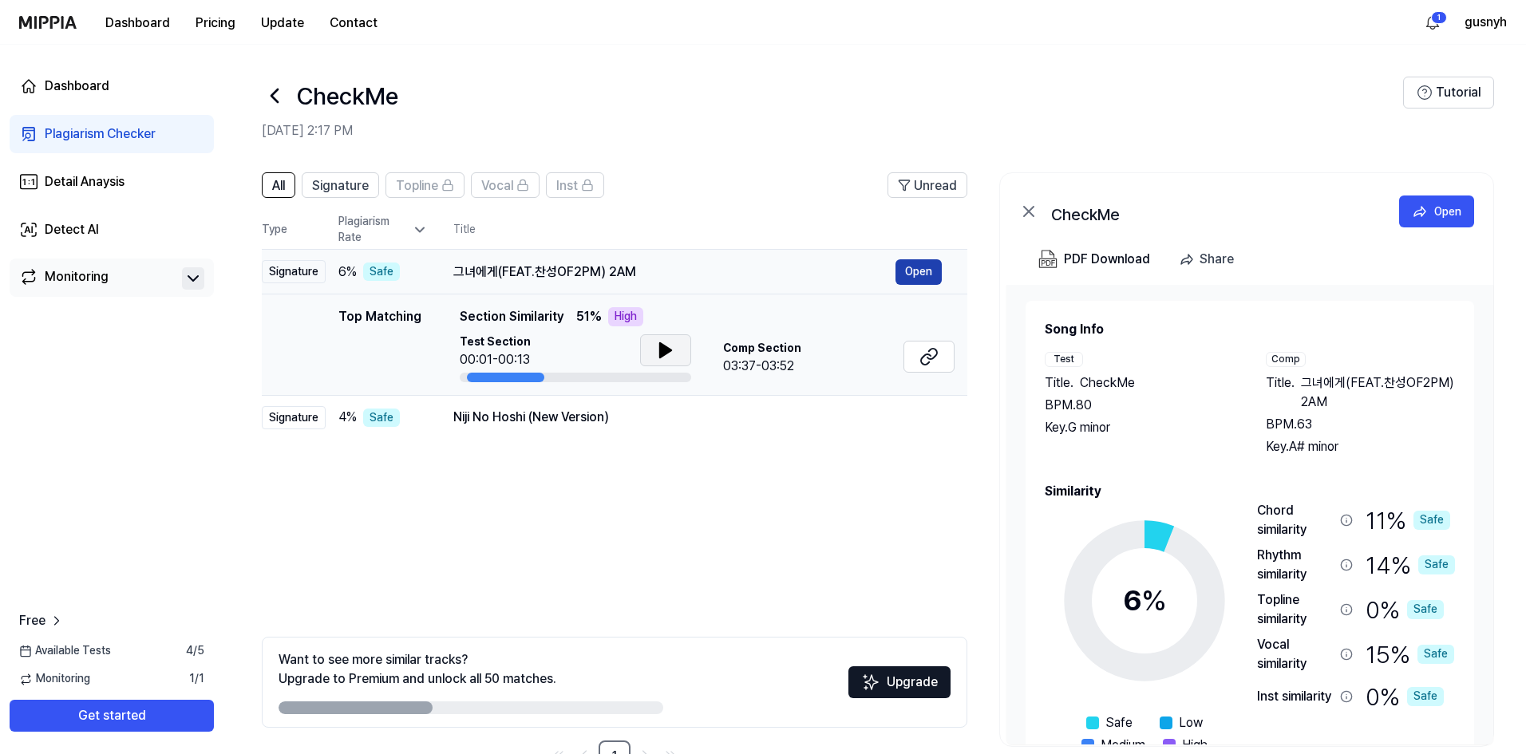
click at [928, 270] on button "Open" at bounding box center [919, 272] width 46 height 26
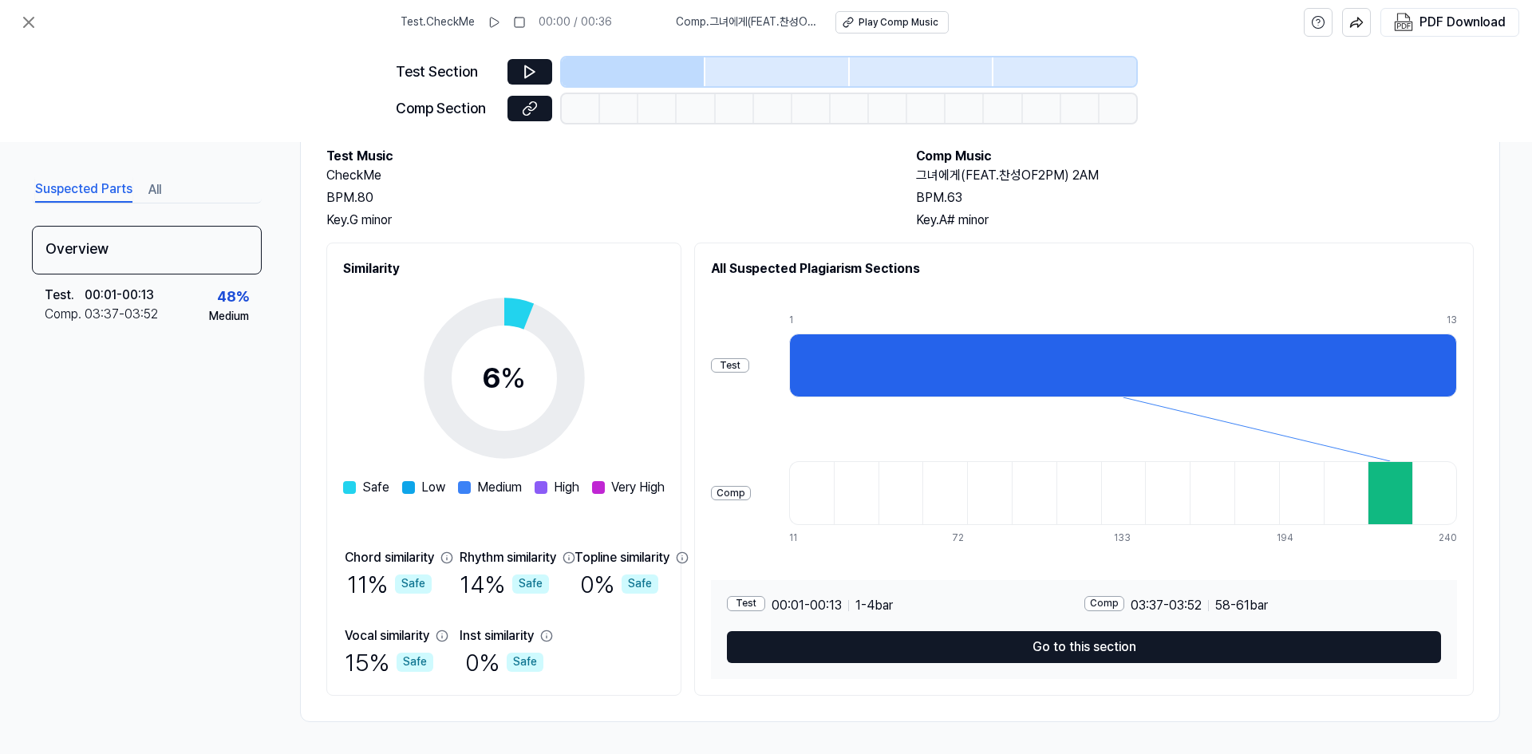
scroll to position [86, 0]
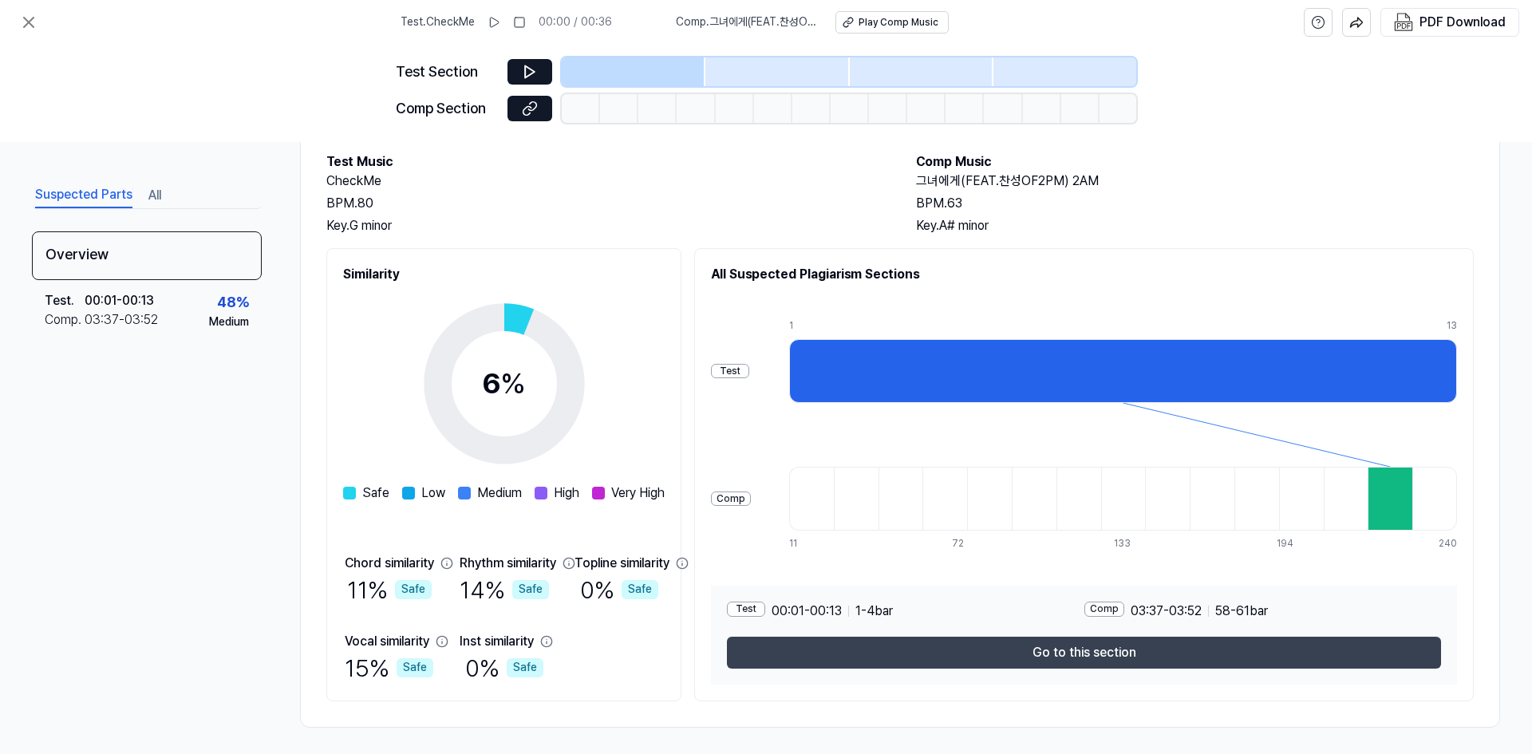
click at [1133, 658] on button "Go to this section" at bounding box center [1084, 653] width 714 height 32
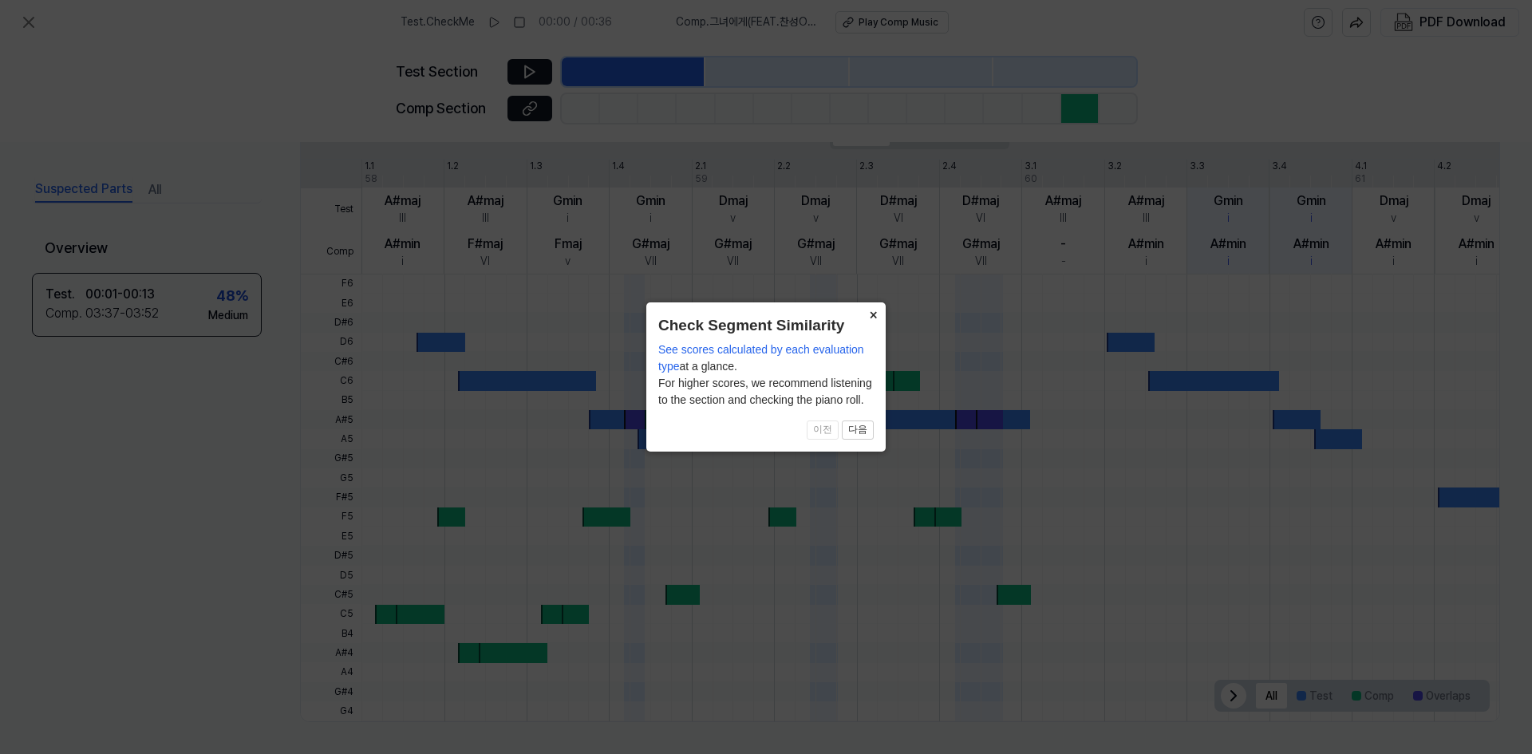
click at [875, 314] on button "×" at bounding box center [873, 313] width 26 height 22
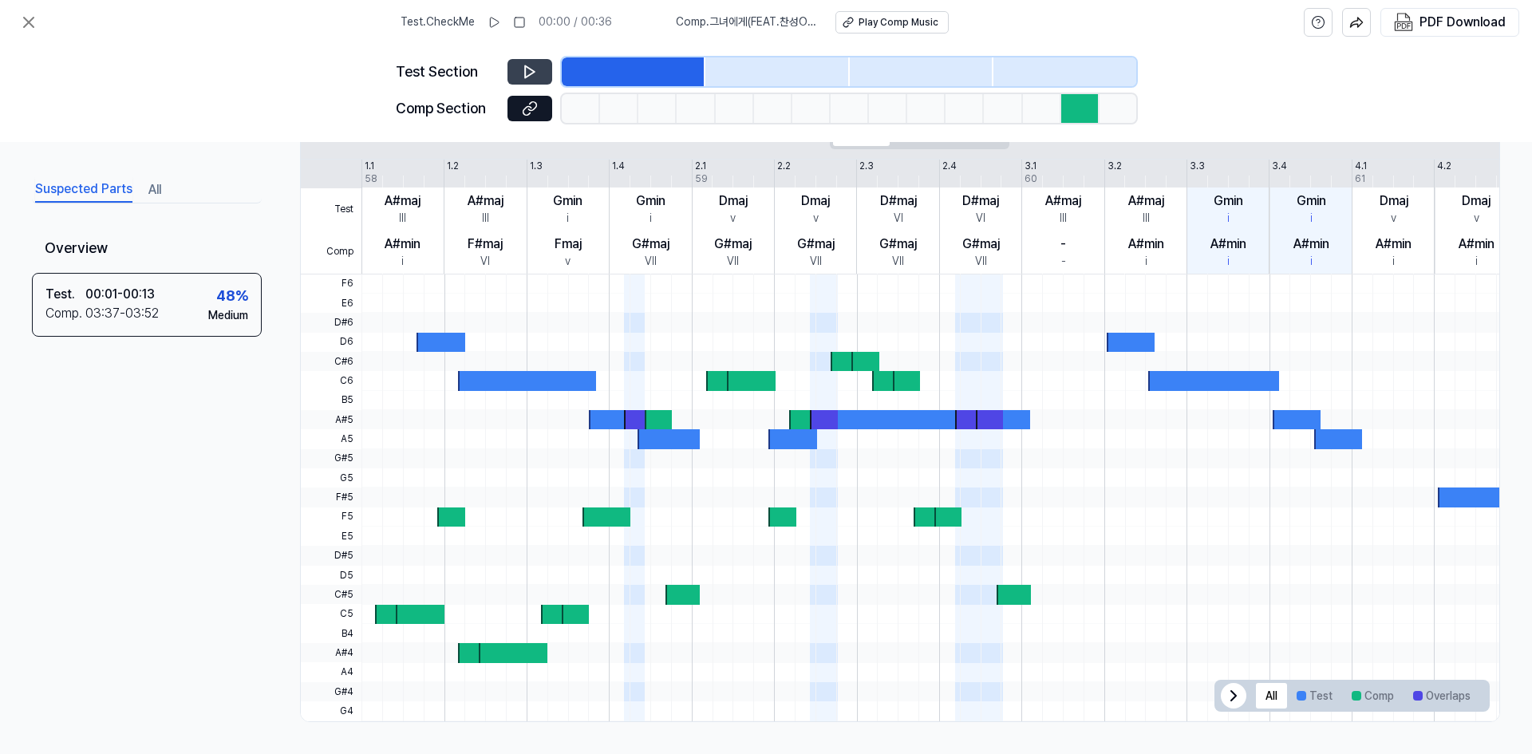
click at [533, 73] on icon at bounding box center [530, 72] width 10 height 12
click at [999, 72] on div at bounding box center [1065, 71] width 143 height 29
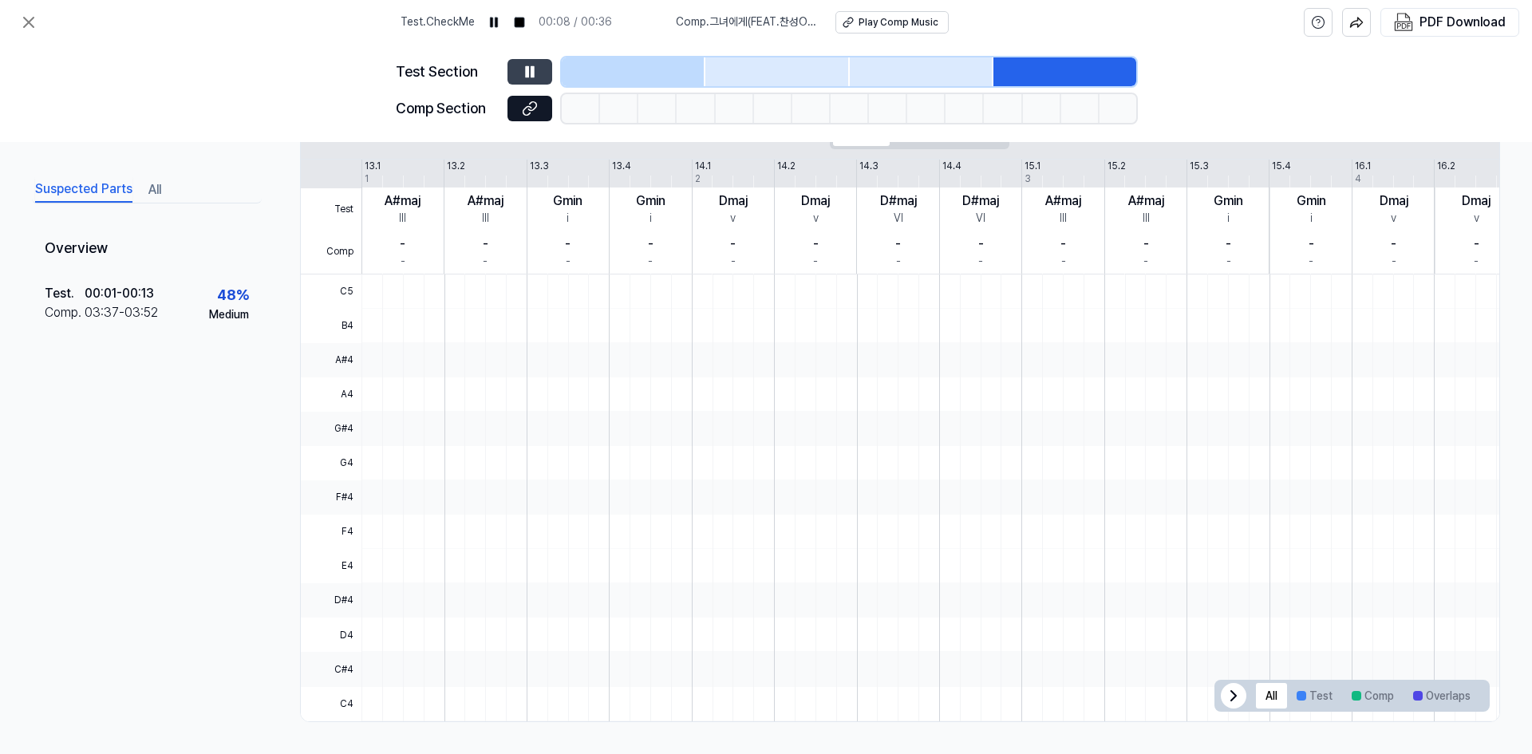
click at [999, 72] on div at bounding box center [1065, 71] width 143 height 29
click at [684, 85] on div at bounding box center [634, 71] width 144 height 29
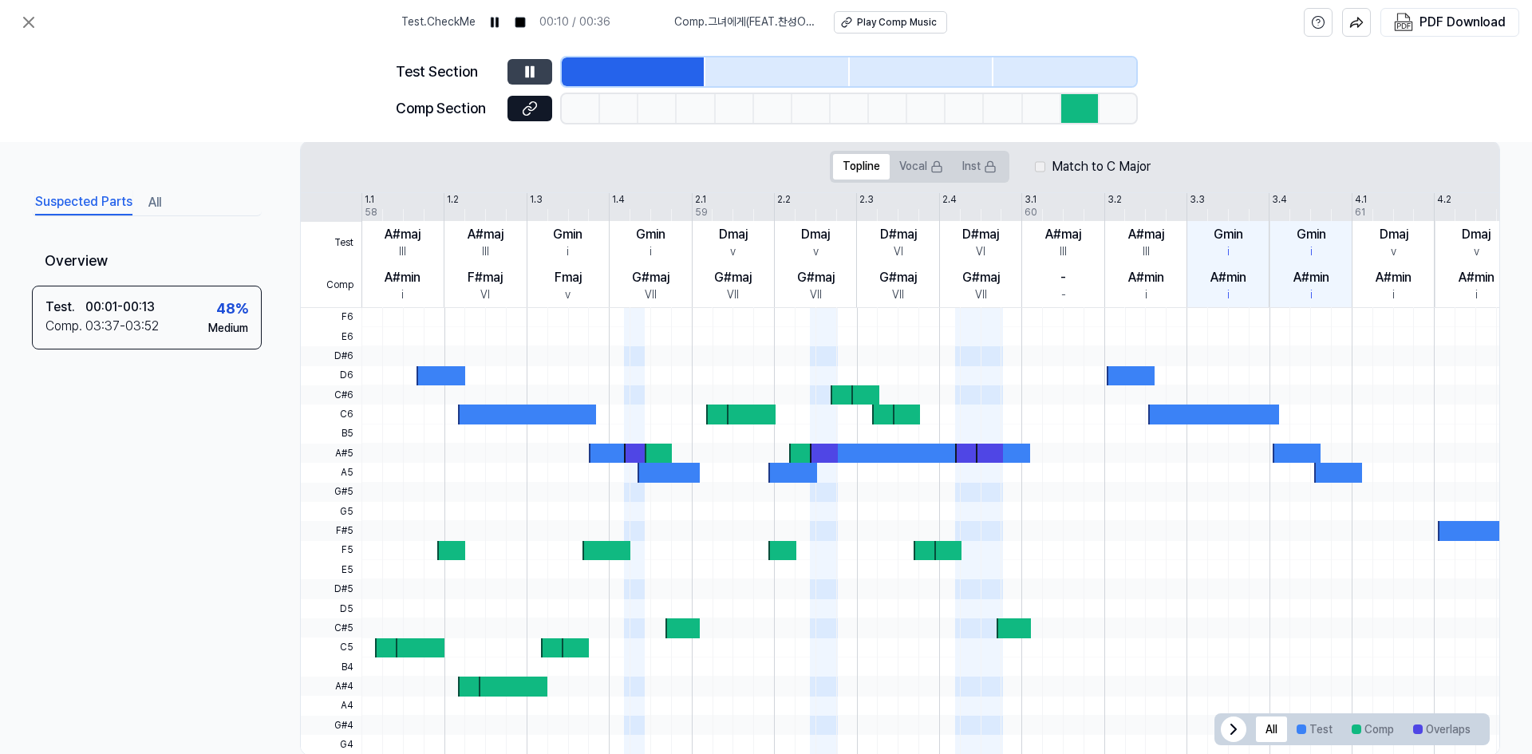
scroll to position [341, 0]
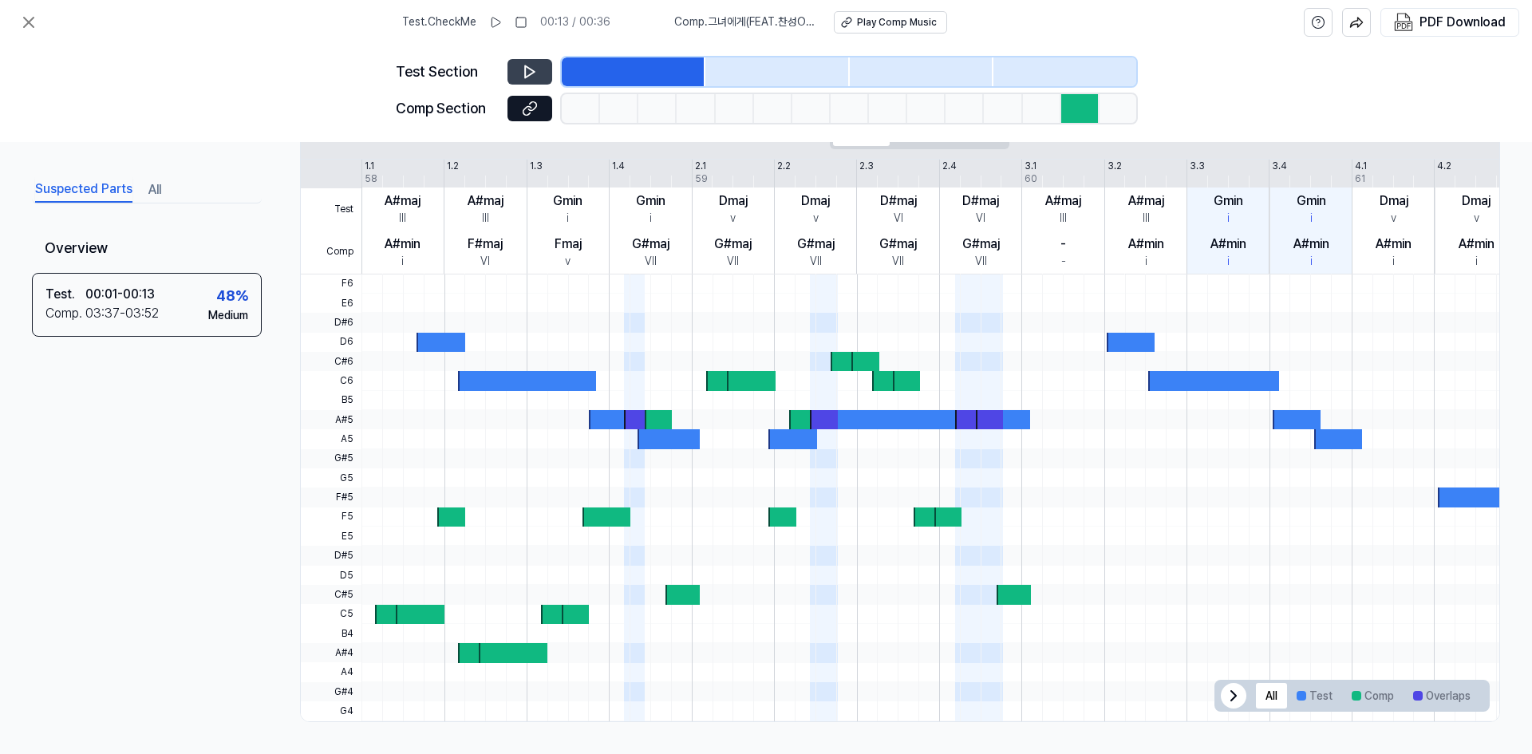
click at [152, 192] on button "All" at bounding box center [154, 190] width 13 height 26
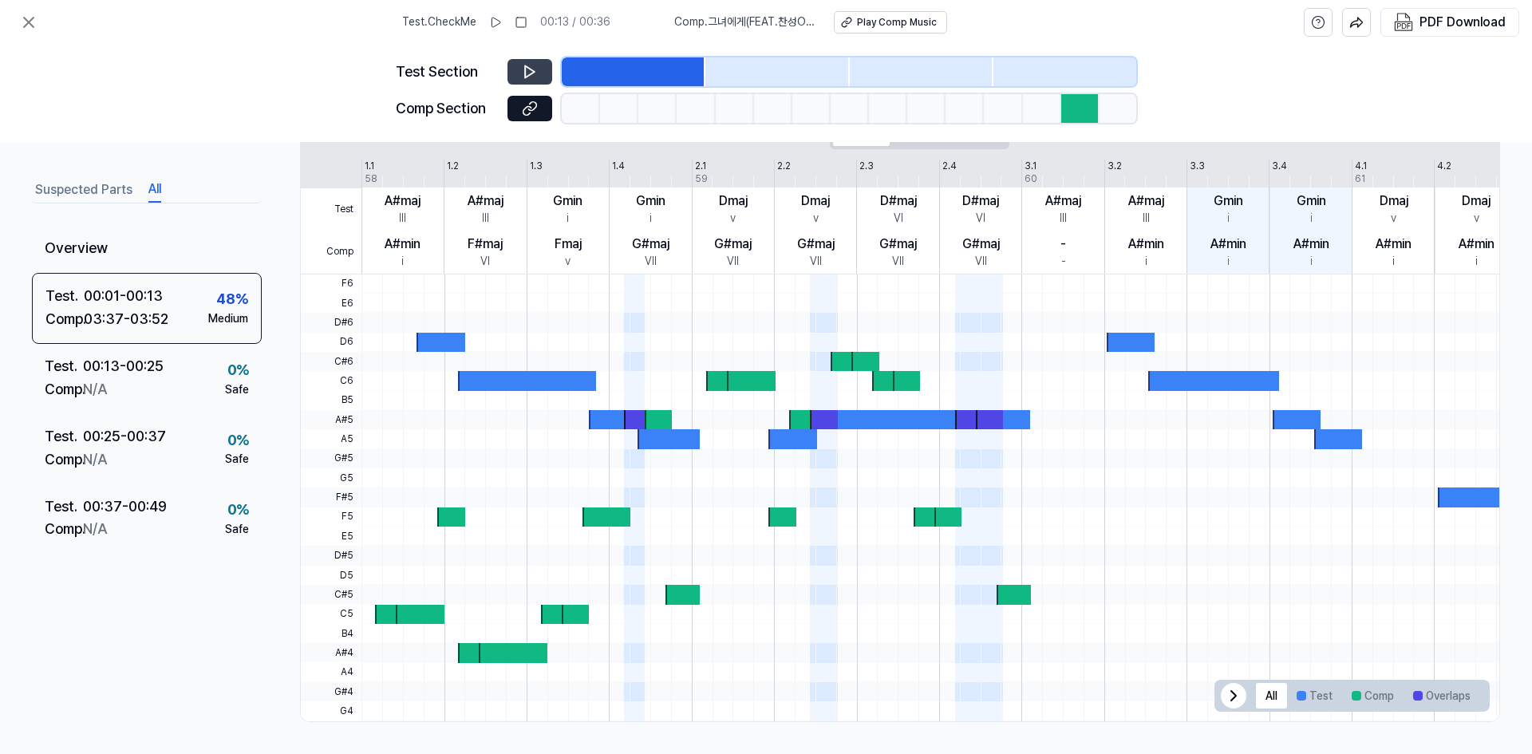
click at [91, 189] on button "Suspected Parts" at bounding box center [83, 190] width 97 height 26
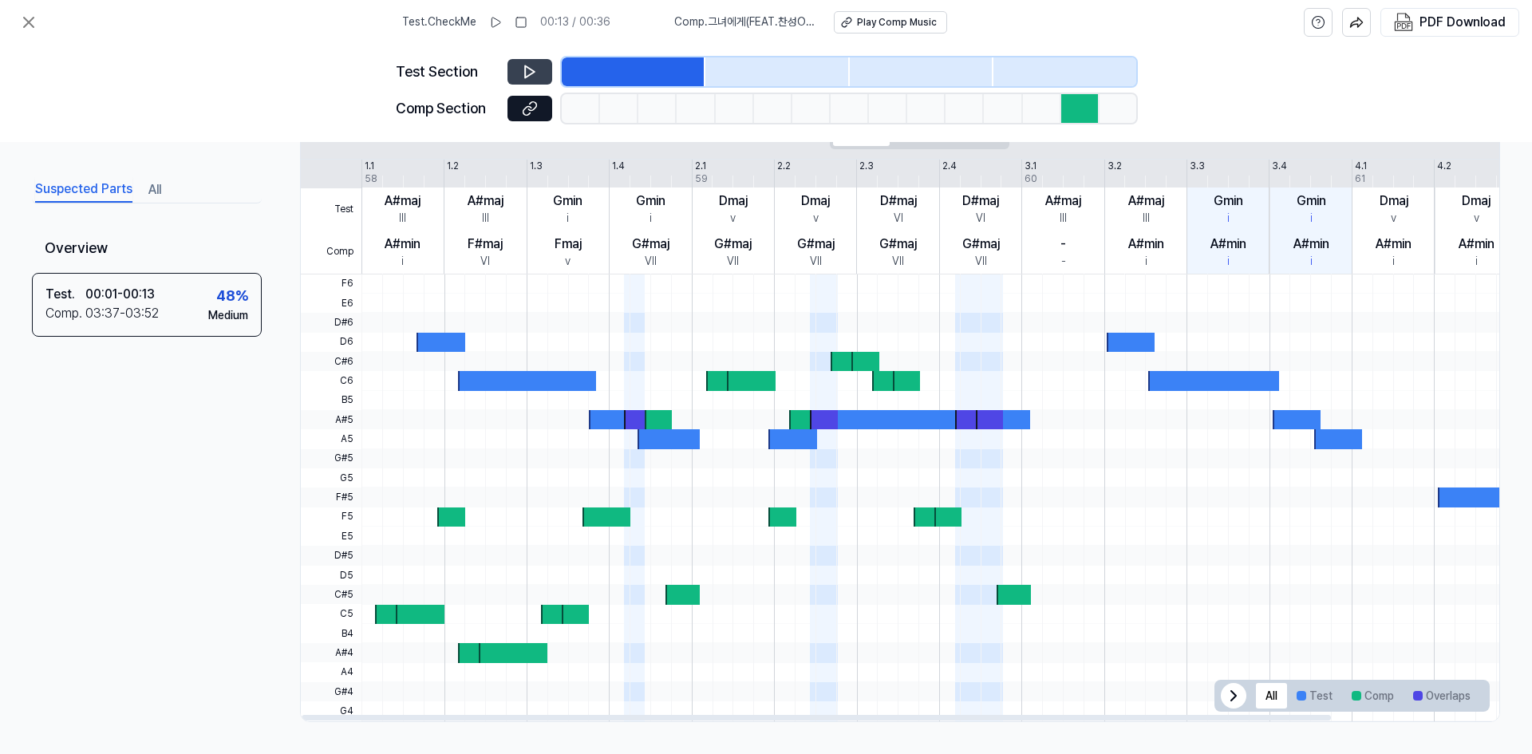
click at [1085, 102] on div at bounding box center [1081, 108] width 38 height 29
click at [864, 364] on div at bounding box center [866, 361] width 28 height 19
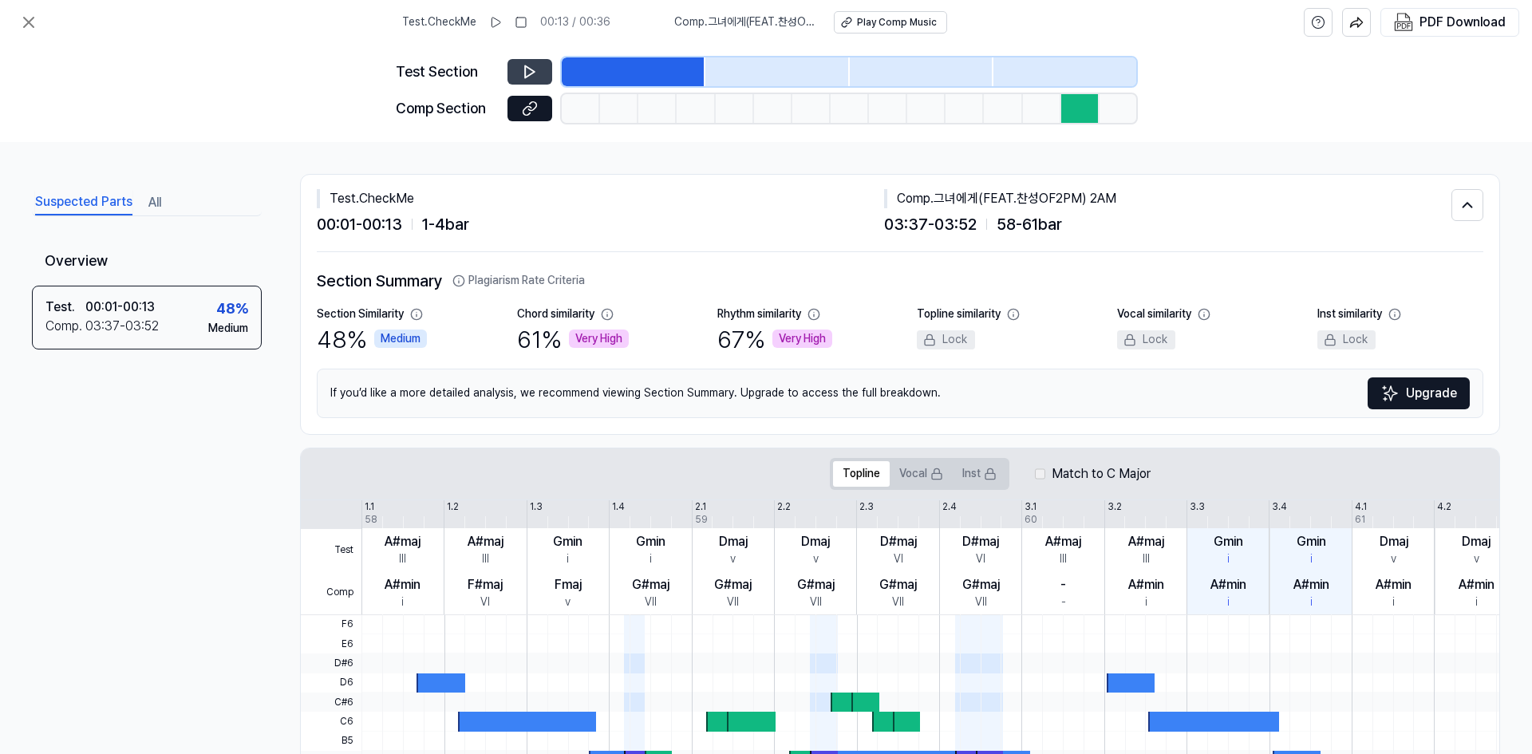
click at [542, 339] on div "61 % Very High" at bounding box center [573, 339] width 112 height 34
drag, startPoint x: 896, startPoint y: 195, endPoint x: 1117, endPoint y: 204, distance: 222.1
click at [1117, 204] on div "Comp . 그녀에게(FEAT.찬성OF2PM) 2AM" at bounding box center [1167, 198] width 567 height 19
copy div "Comp . 그녀에게(FEAT.찬성OF2PM) 2AM"
click at [26, 25] on icon at bounding box center [29, 23] width 10 height 10
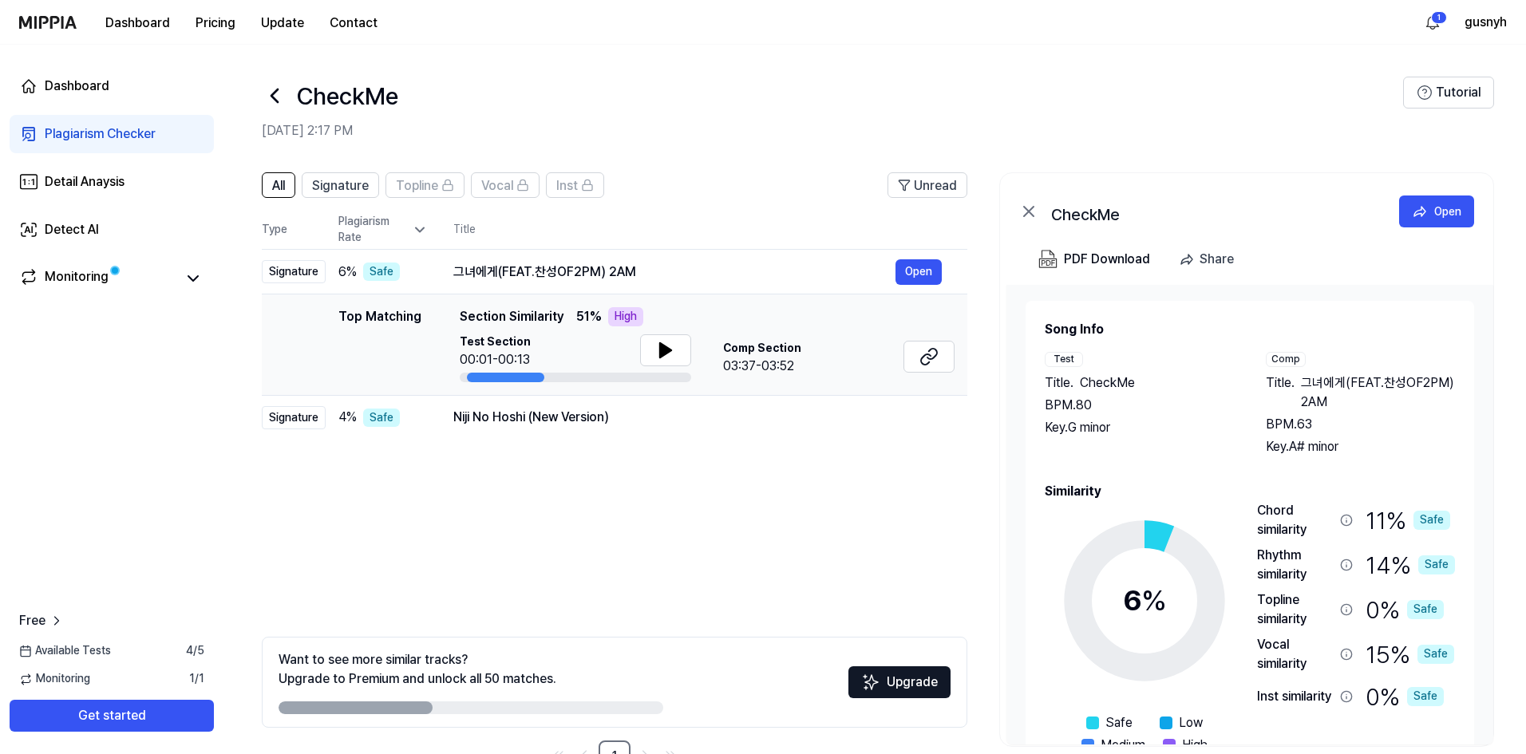
click at [759, 530] on div "All Signature Topline Vocal Inst Unread All Signature Topline Vocal Inst Type P…" at bounding box center [615, 472] width 706 height 600
click at [492, 533] on div "All Signature Topline Vocal Inst Unread All Signature Topline Vocal Inst Type P…" at bounding box center [615, 472] width 706 height 600
drag, startPoint x: 643, startPoint y: 271, endPoint x: 457, endPoint y: 262, distance: 186.2
click at [457, 263] on div "그녀에게(FEAT.찬성OF2PM) 2AM" at bounding box center [674, 272] width 442 height 19
drag, startPoint x: 457, startPoint y: 267, endPoint x: 614, endPoint y: 271, distance: 157.3
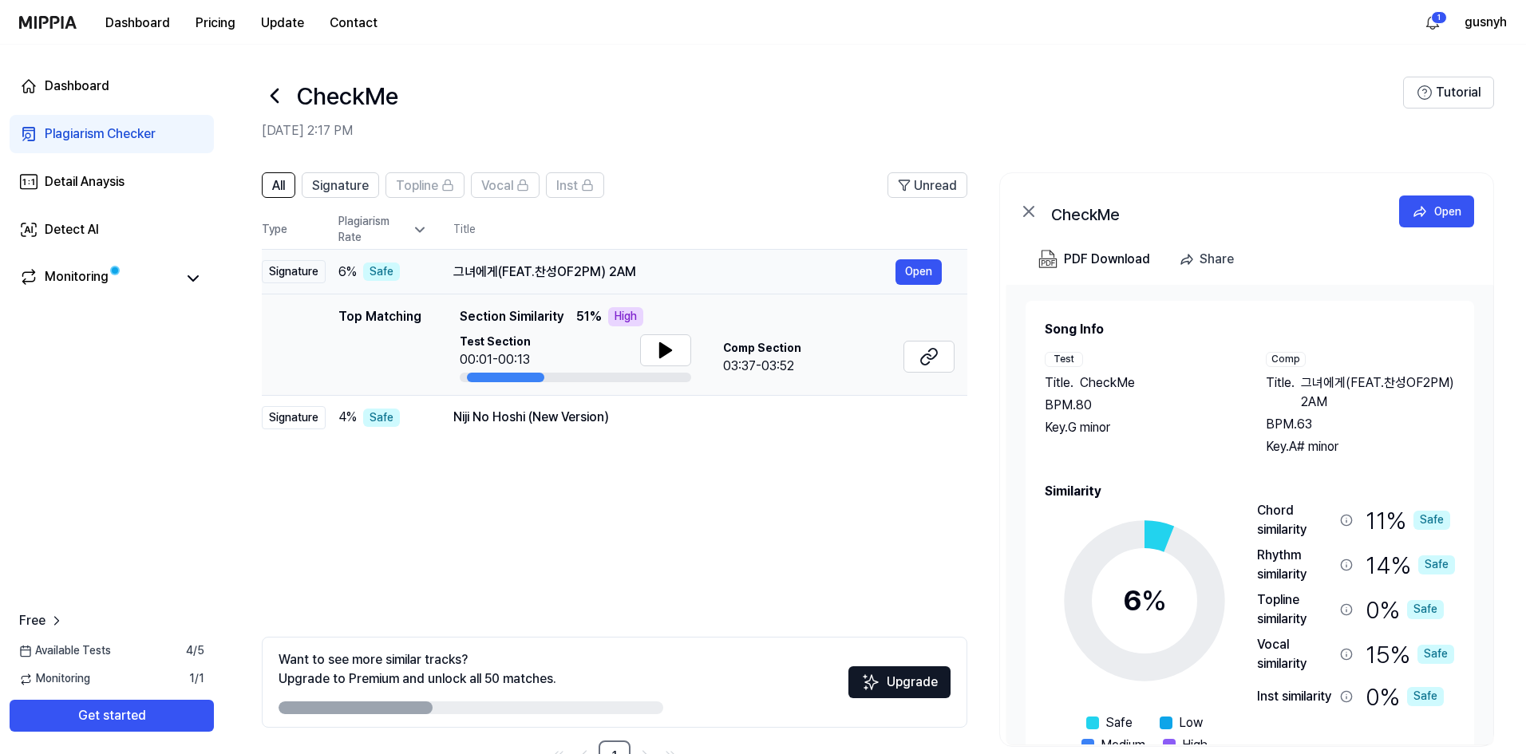
click at [614, 271] on div "그녀에게(FEAT.찬성OF2PM) 2AM" at bounding box center [674, 272] width 442 height 19
drag, startPoint x: 631, startPoint y: 271, endPoint x: 497, endPoint y: 259, distance: 133.8
click at [497, 259] on div "그녀에게(FEAT.찬성OF2PM) 2AM Open" at bounding box center [697, 272] width 488 height 26
click at [508, 269] on div "그녀에게(FEAT.찬성OF2PM) 2AM" at bounding box center [674, 272] width 442 height 19
drag, startPoint x: 454, startPoint y: 269, endPoint x: 650, endPoint y: 239, distance: 197.9
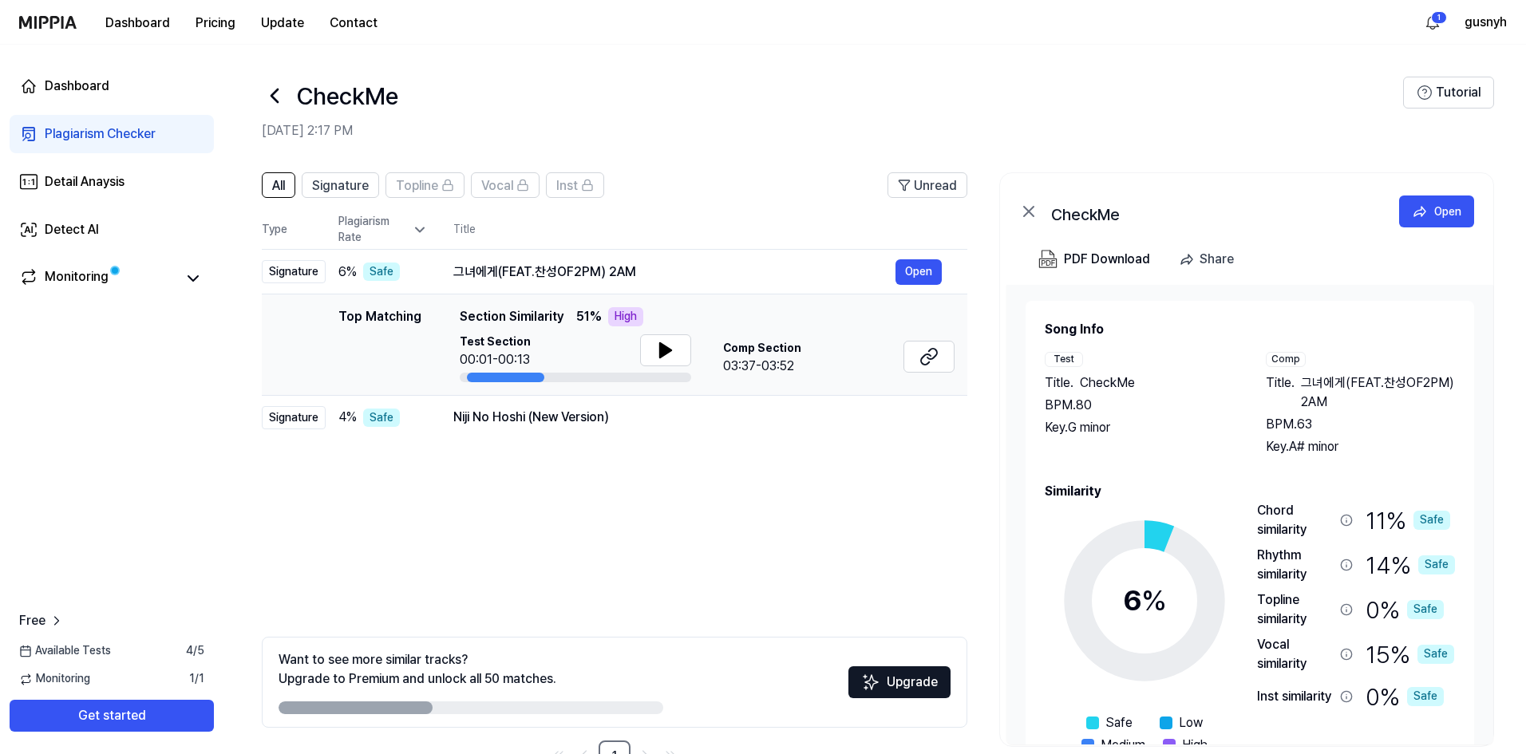
click at [650, 239] on table "Type Plagiarism Rate Title High Rate Unread Signature 6 % Safe 그녀에게(FEAT.찬성OF2P…" at bounding box center [615, 325] width 706 height 229
